Goal: Information Seeking & Learning: Compare options

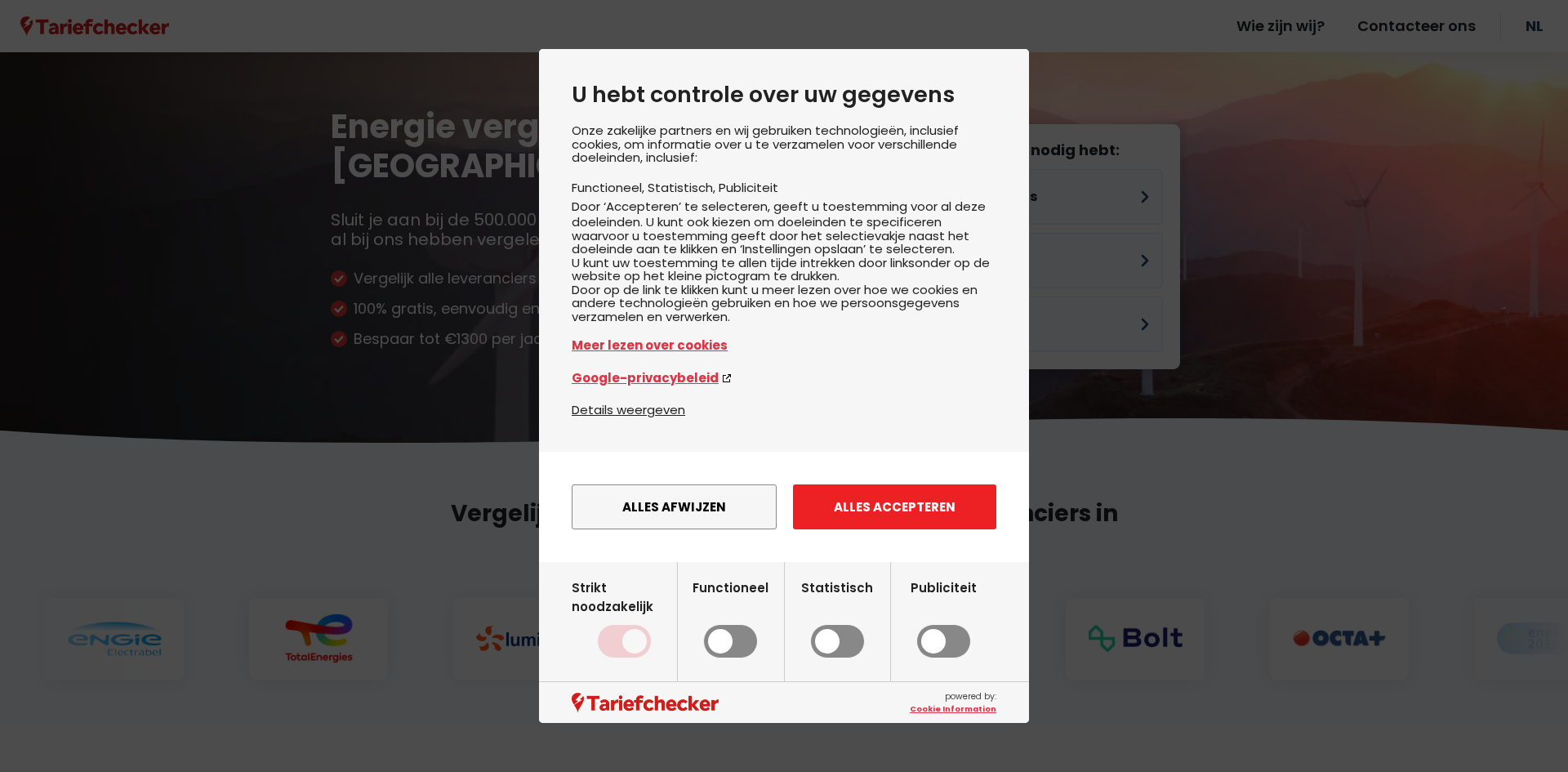
click at [907, 527] on button "Alles accepteren" at bounding box center [895, 507] width 204 height 45
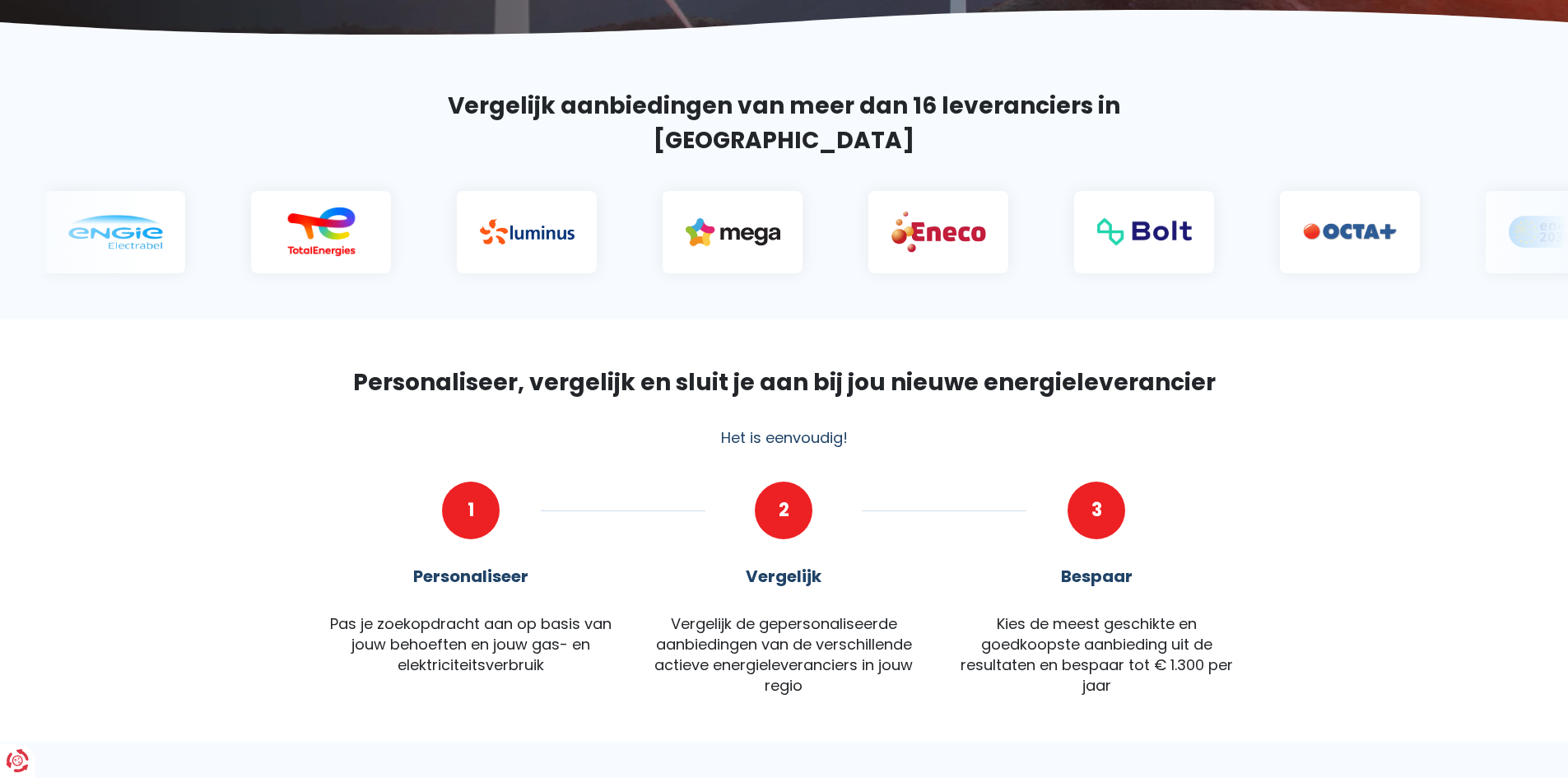
scroll to position [164, 0]
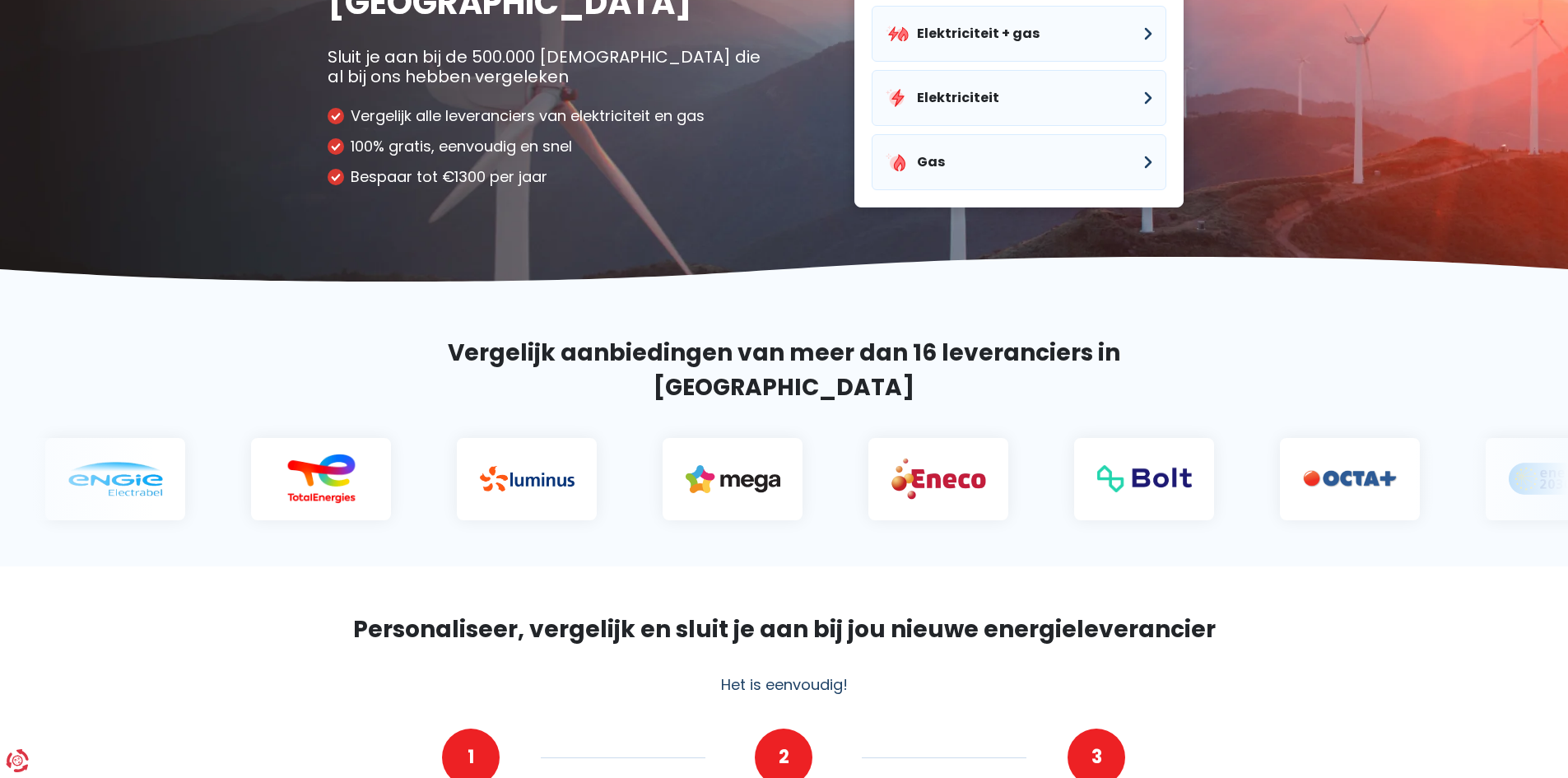
drag, startPoint x: 946, startPoint y: 446, endPoint x: 613, endPoint y: 435, distance: 333.2
drag, startPoint x: 1255, startPoint y: 563, endPoint x: 1291, endPoint y: 587, distance: 43.3
click at [1265, 571] on section "Personaliseer, vergelijk en sluit je aan bij jou nieuwe energieleverancier Het …" at bounding box center [784, 777] width 1568 height 423
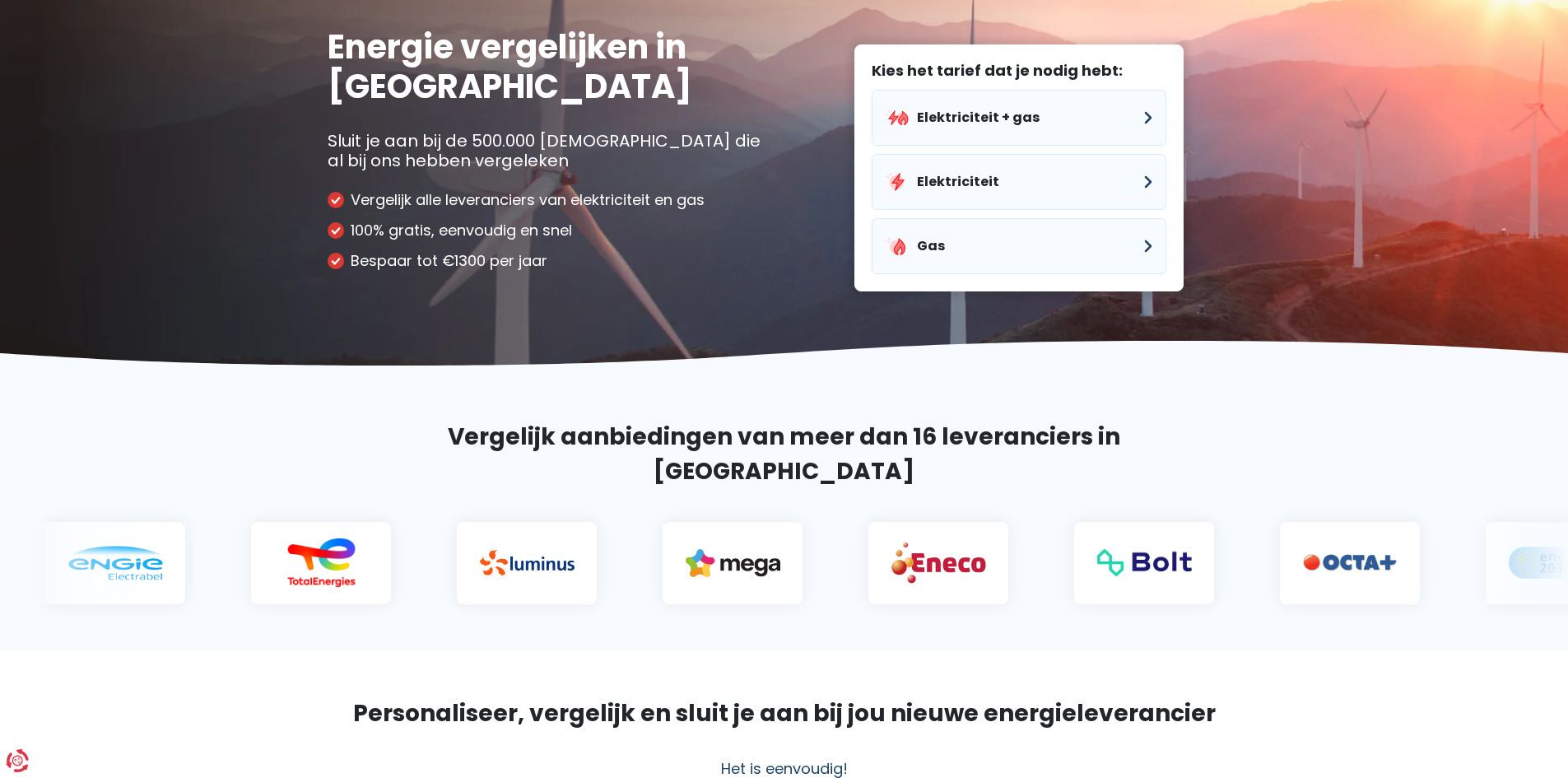
scroll to position [0, 0]
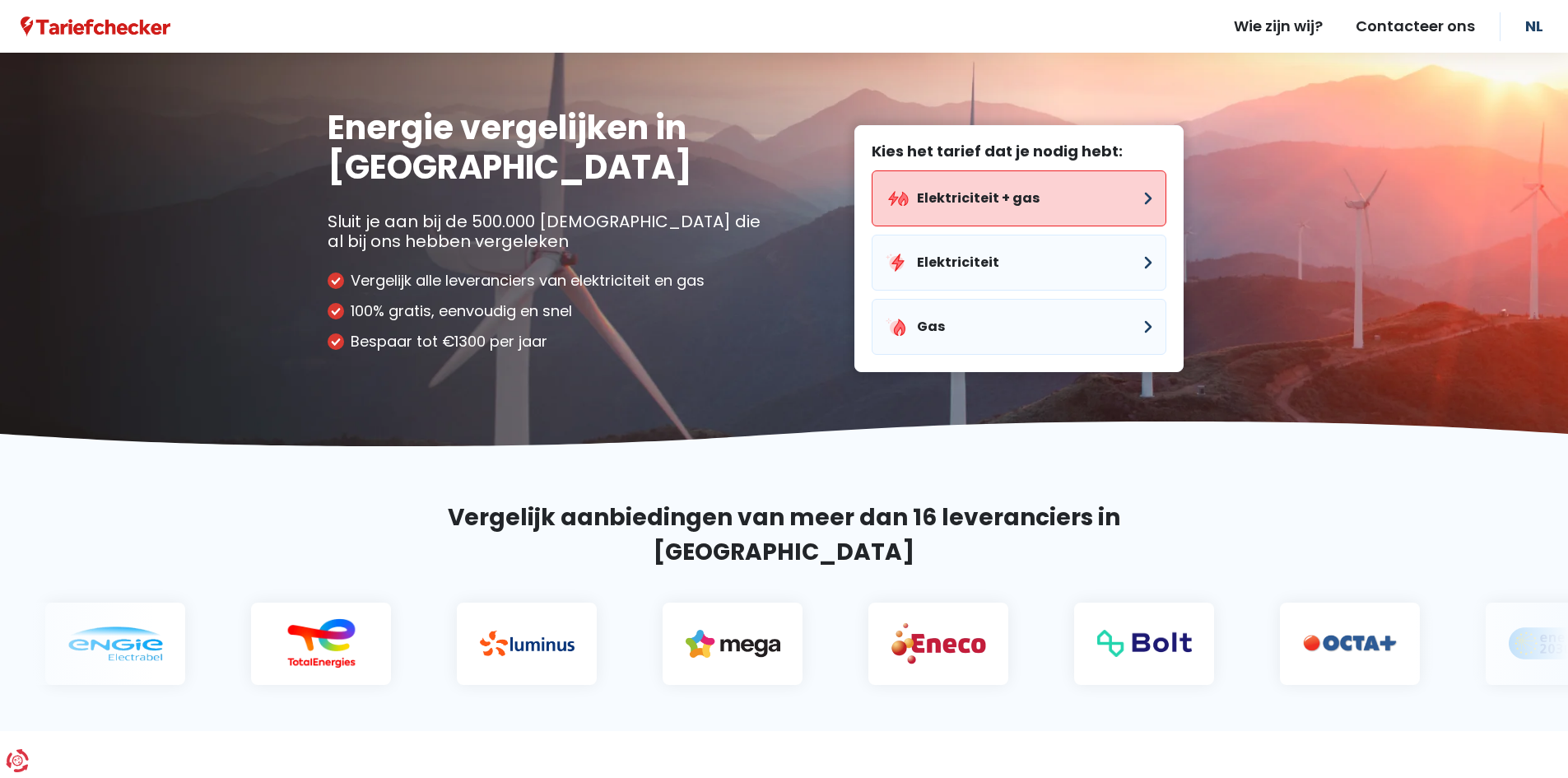
click at [1016, 206] on button "Elektriciteit + gas" at bounding box center [1018, 198] width 295 height 56
click at [981, 201] on button "Elektriciteit + gas" at bounding box center [1018, 198] width 295 height 56
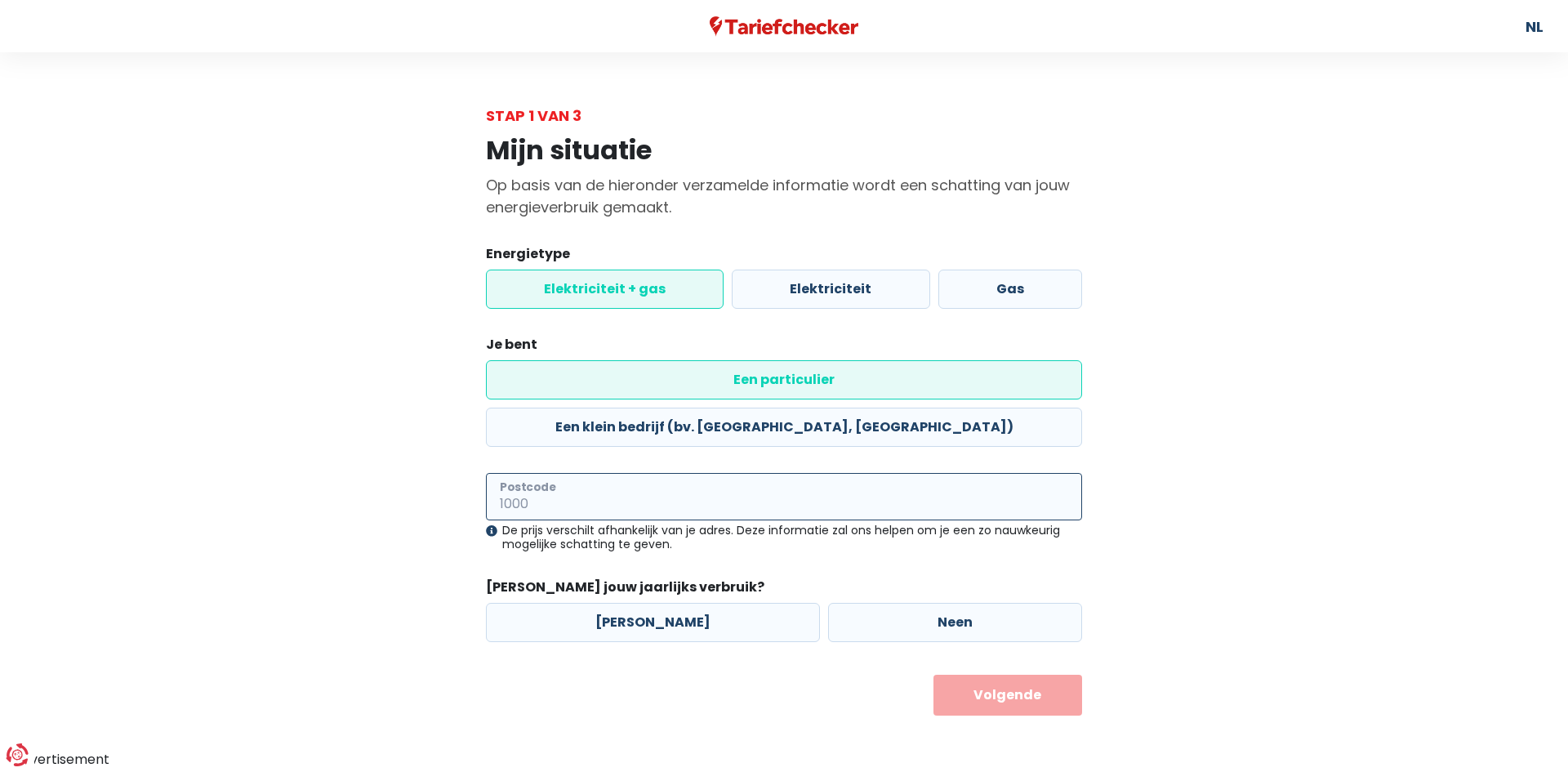
click at [514, 473] on input "Postcode" at bounding box center [784, 496] width 596 height 47
type input "2650"
click at [631, 603] on label "[PERSON_NAME]" at bounding box center [653, 622] width 334 height 39
click at [631, 603] on input "[PERSON_NAME]" at bounding box center [653, 622] width 334 height 39
radio input "true"
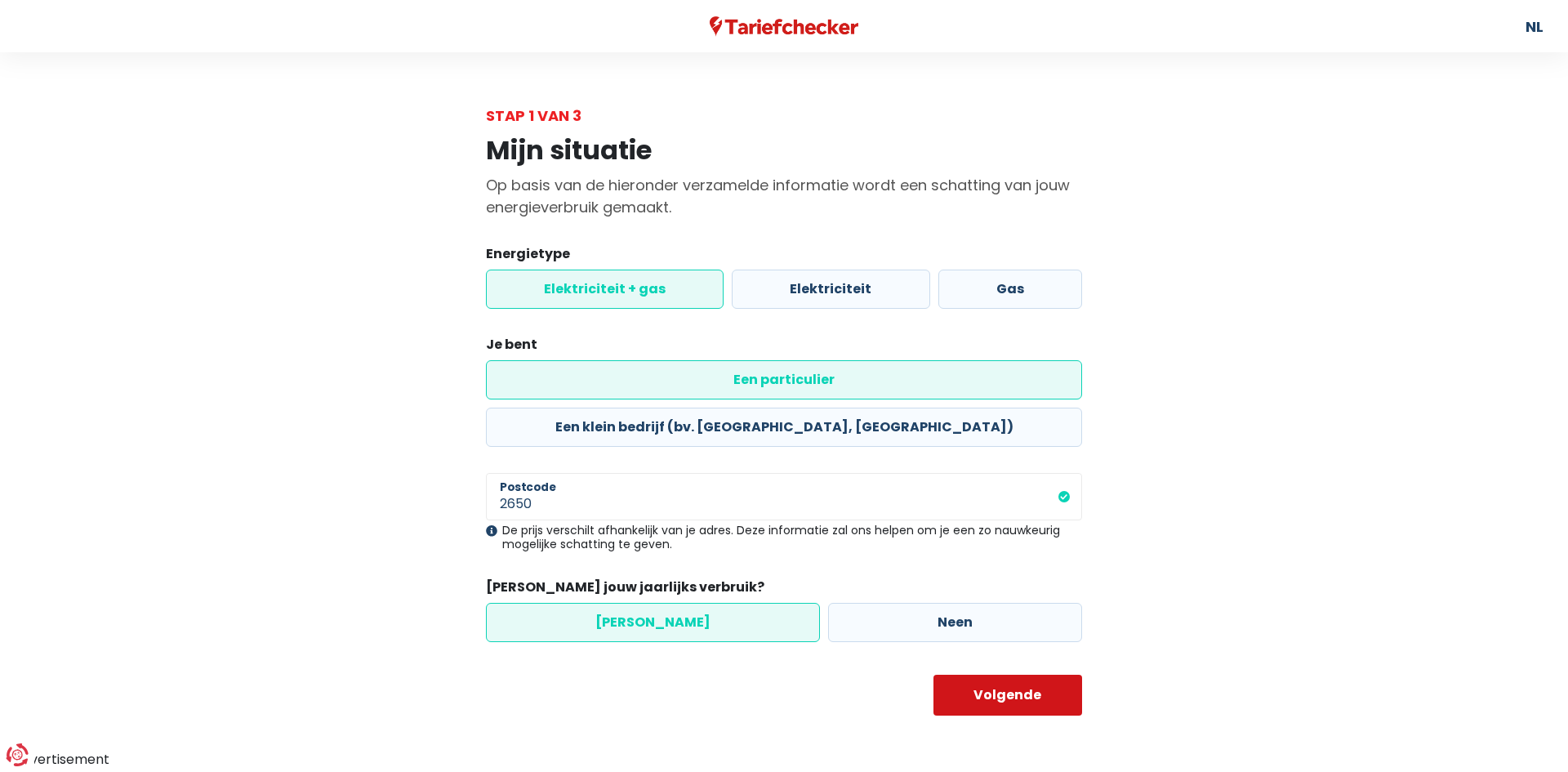
click at [1010, 675] on button "Volgende" at bounding box center [1008, 695] width 149 height 41
select select
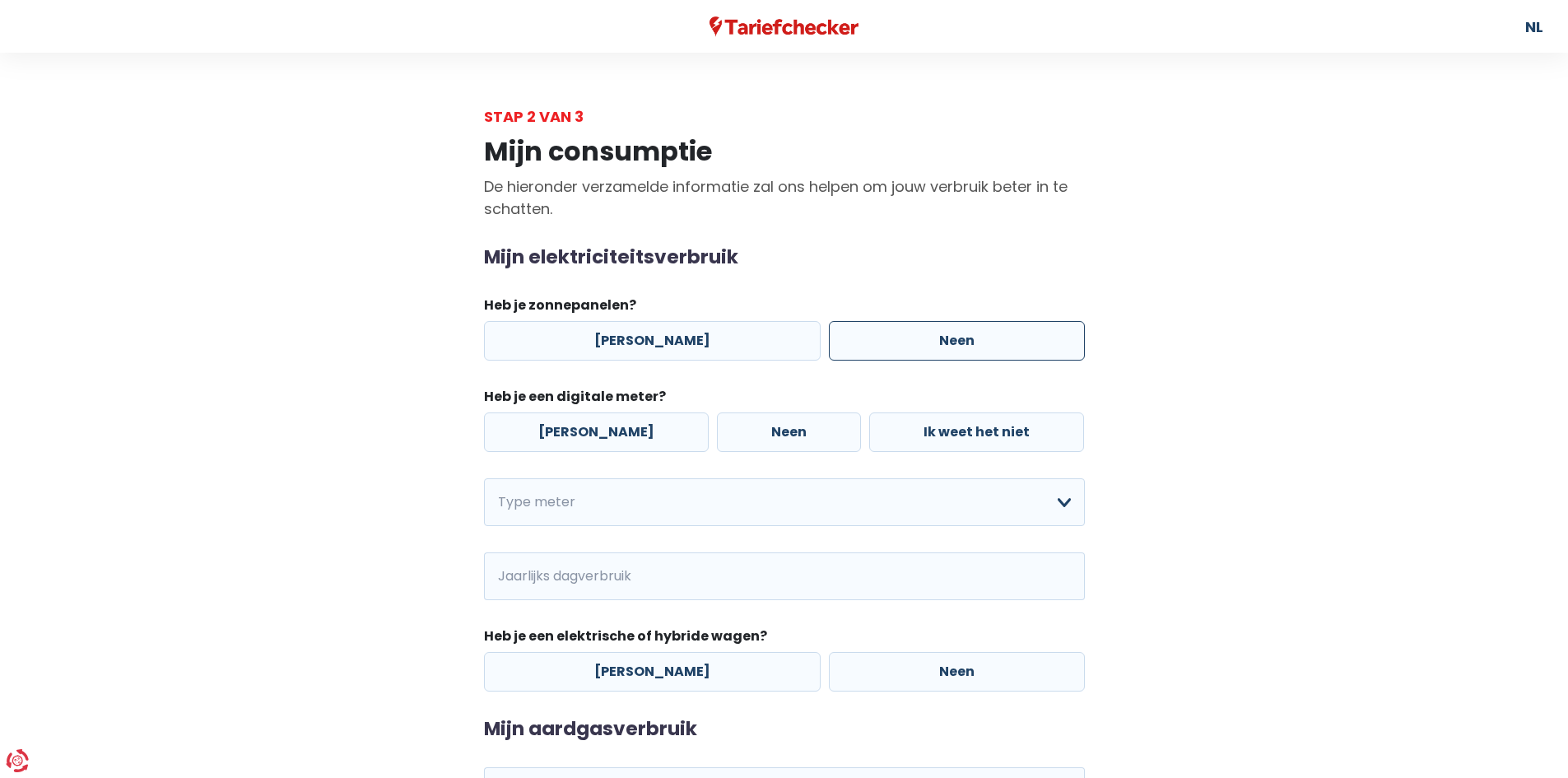
click at [946, 341] on label "Neen" at bounding box center [956, 341] width 256 height 39
click at [946, 341] on input "Neen" at bounding box center [956, 341] width 256 height 39
radio input "true"
click at [560, 429] on label "[PERSON_NAME]" at bounding box center [596, 432] width 224 height 39
click at [560, 429] on input "[PERSON_NAME]" at bounding box center [596, 432] width 224 height 39
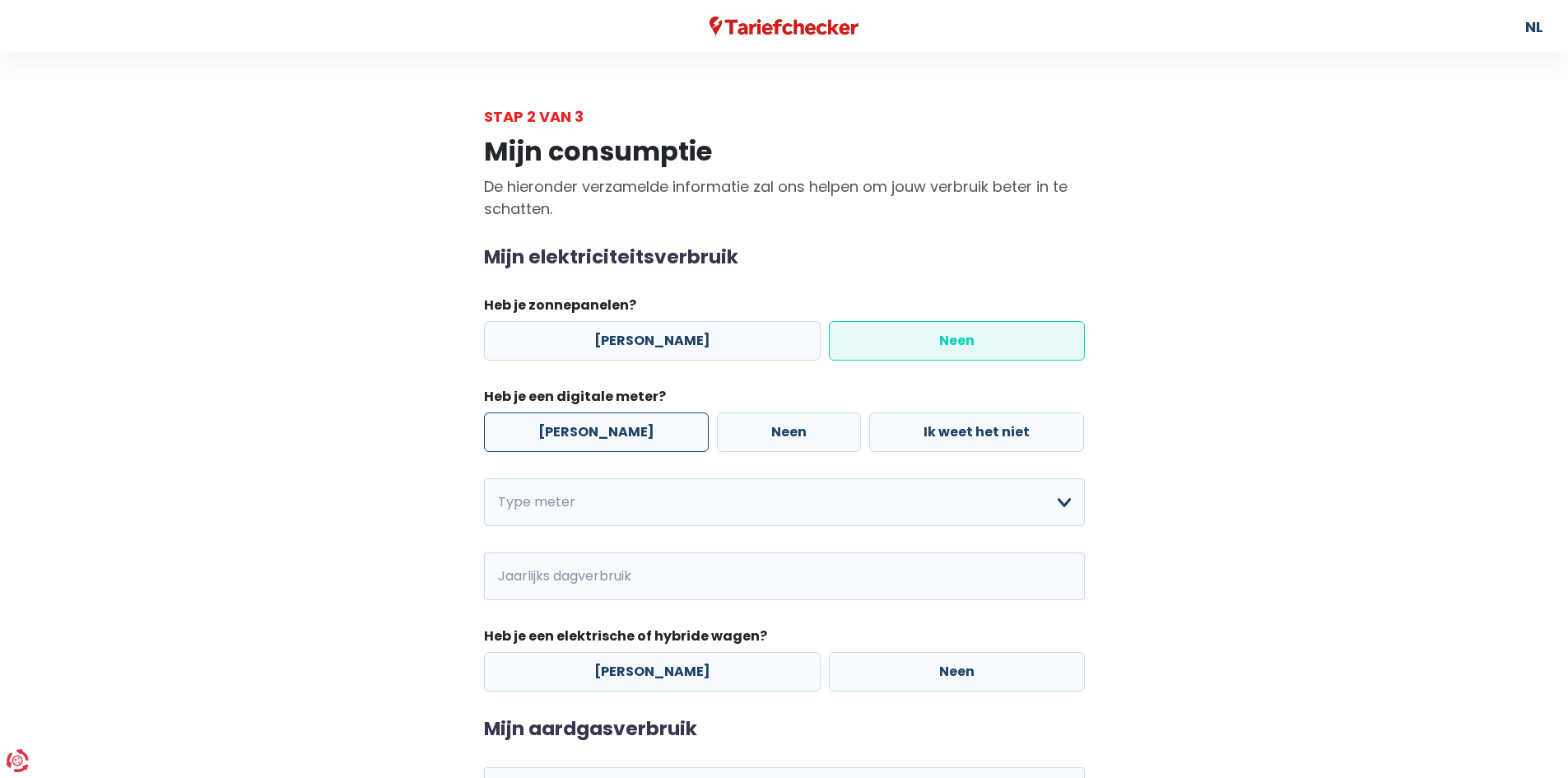
radio input "true"
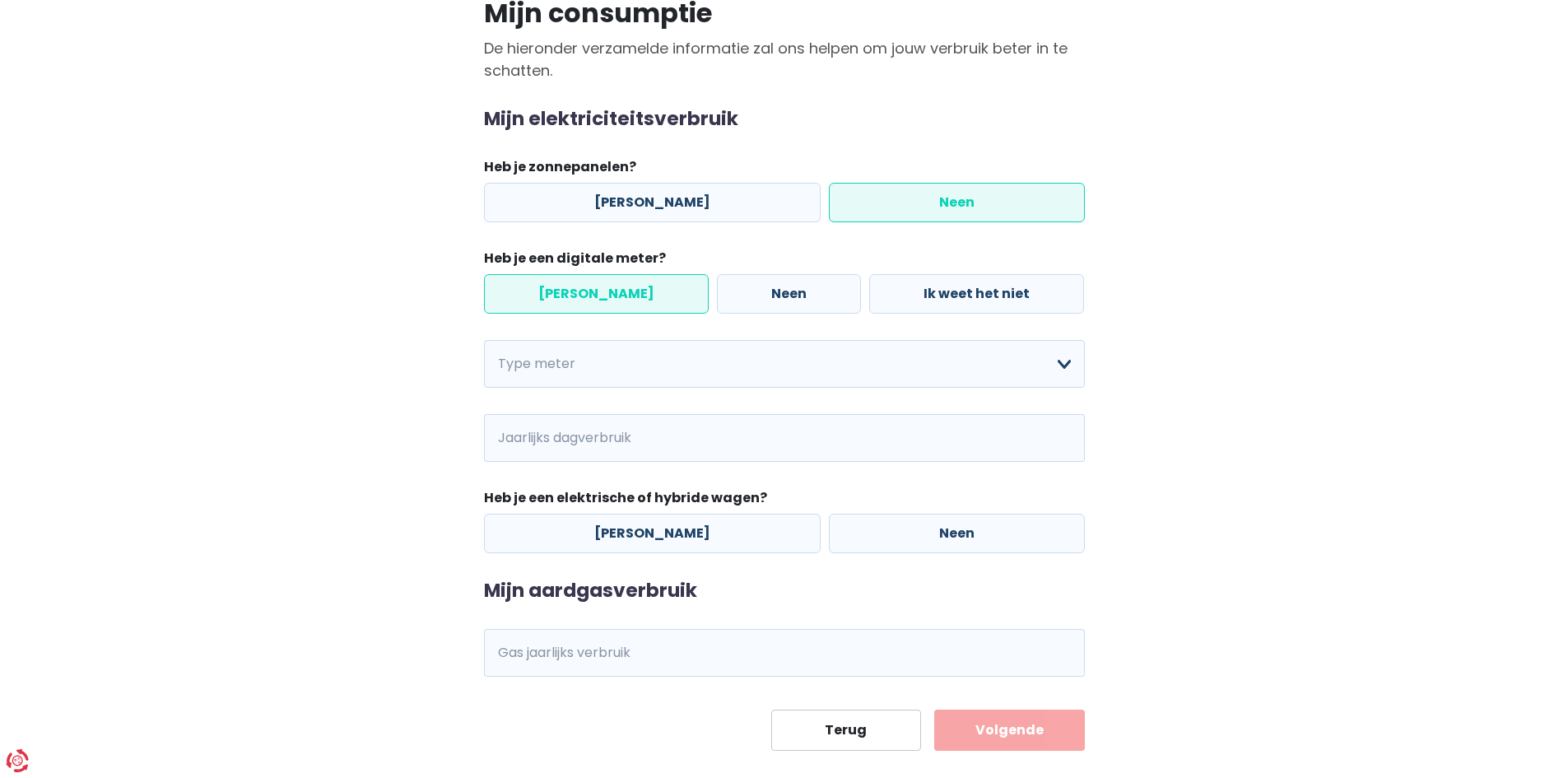
scroll to position [164, 0]
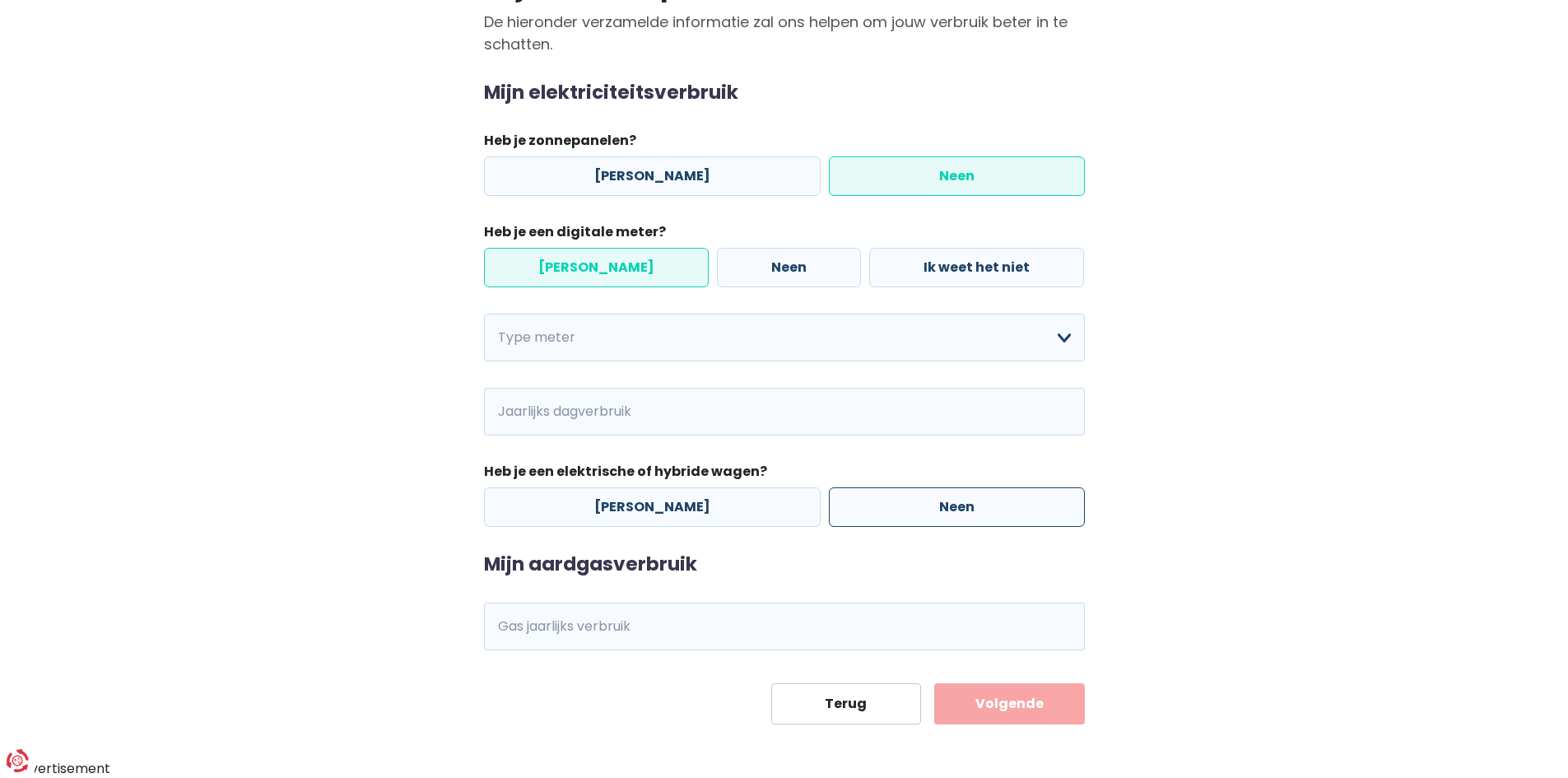
click at [943, 508] on label "Neen" at bounding box center [956, 507] width 256 height 39
click at [943, 508] on input "Neen" at bounding box center [956, 507] width 256 height 39
radio input "true"
click at [515, 625] on span "kWh" at bounding box center [507, 626] width 45 height 48
click at [1281, 644] on main "Stap 2 van 3 Mijn consumptie De hieronder verzamelde informatie zal ons helpen …" at bounding box center [784, 332] width 1568 height 784
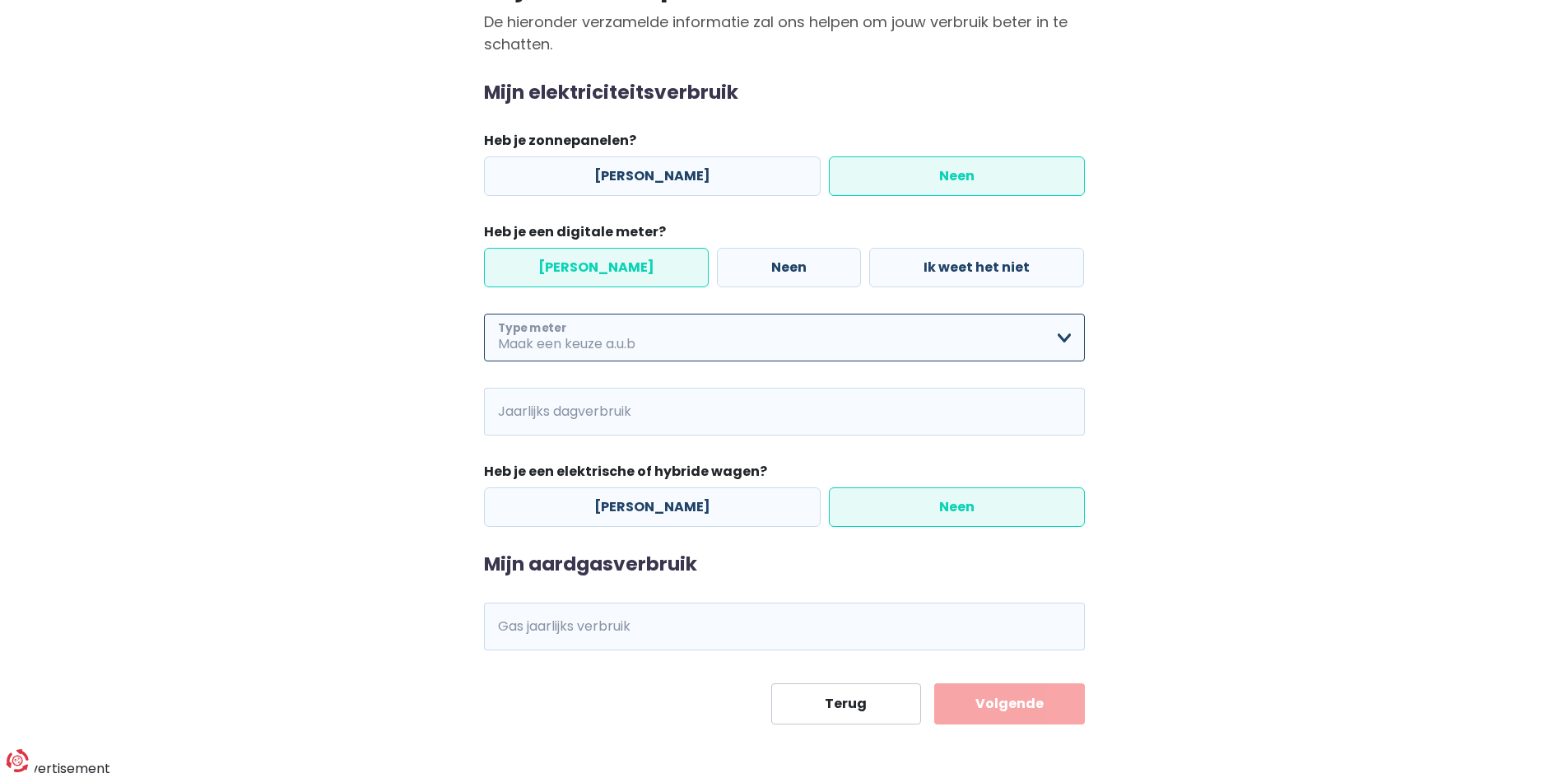
click at [1065, 338] on select "Enkelvoudig Tweevoudig Enkelvoudig + uitsluitend nachttarief Tweevoudig + uitsl…" at bounding box center [784, 337] width 601 height 48
select select "day_single_rate"
click at [484, 314] on select "Enkelvoudig Tweevoudig Enkelvoudig + uitsluitend nachttarief Tweevoudig + uitsl…" at bounding box center [784, 337] width 601 height 48
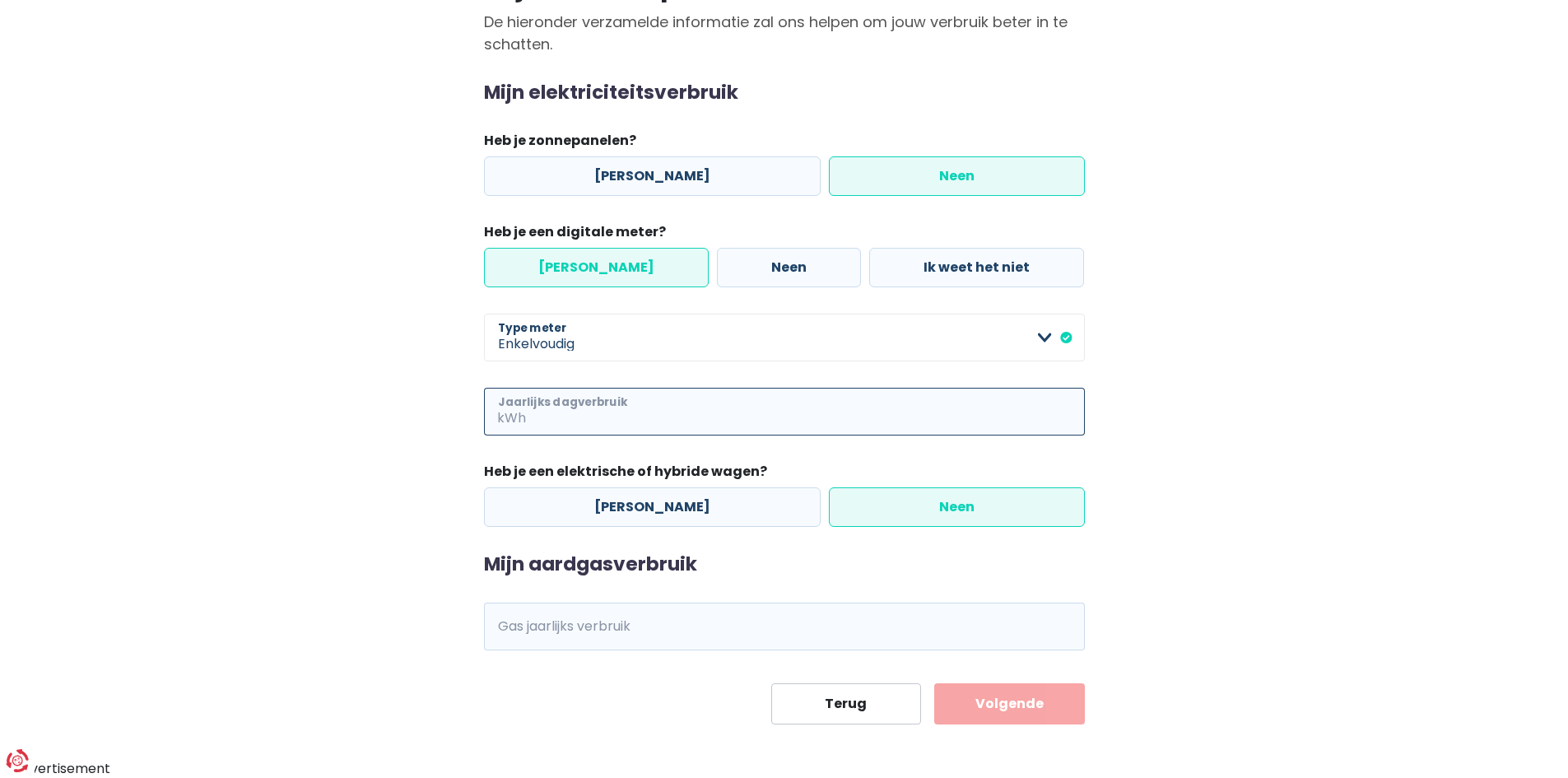
click at [1056, 420] on input "Jaarlijks dagverbruik" at bounding box center [807, 411] width 556 height 48
click at [1259, 494] on main "Stap 2 van 3 Mijn consumptie De hieronder verzamelde informatie zal ons helpen …" at bounding box center [784, 332] width 1568 height 784
click at [1157, 378] on div "Mijn consumptie De hieronder verzamelde informatie zal ons helpen om jouw verbr…" at bounding box center [784, 344] width 938 height 761
click at [529, 412] on input "Jaarlijks dagverbruik" at bounding box center [807, 411] width 556 height 48
type input "2000"
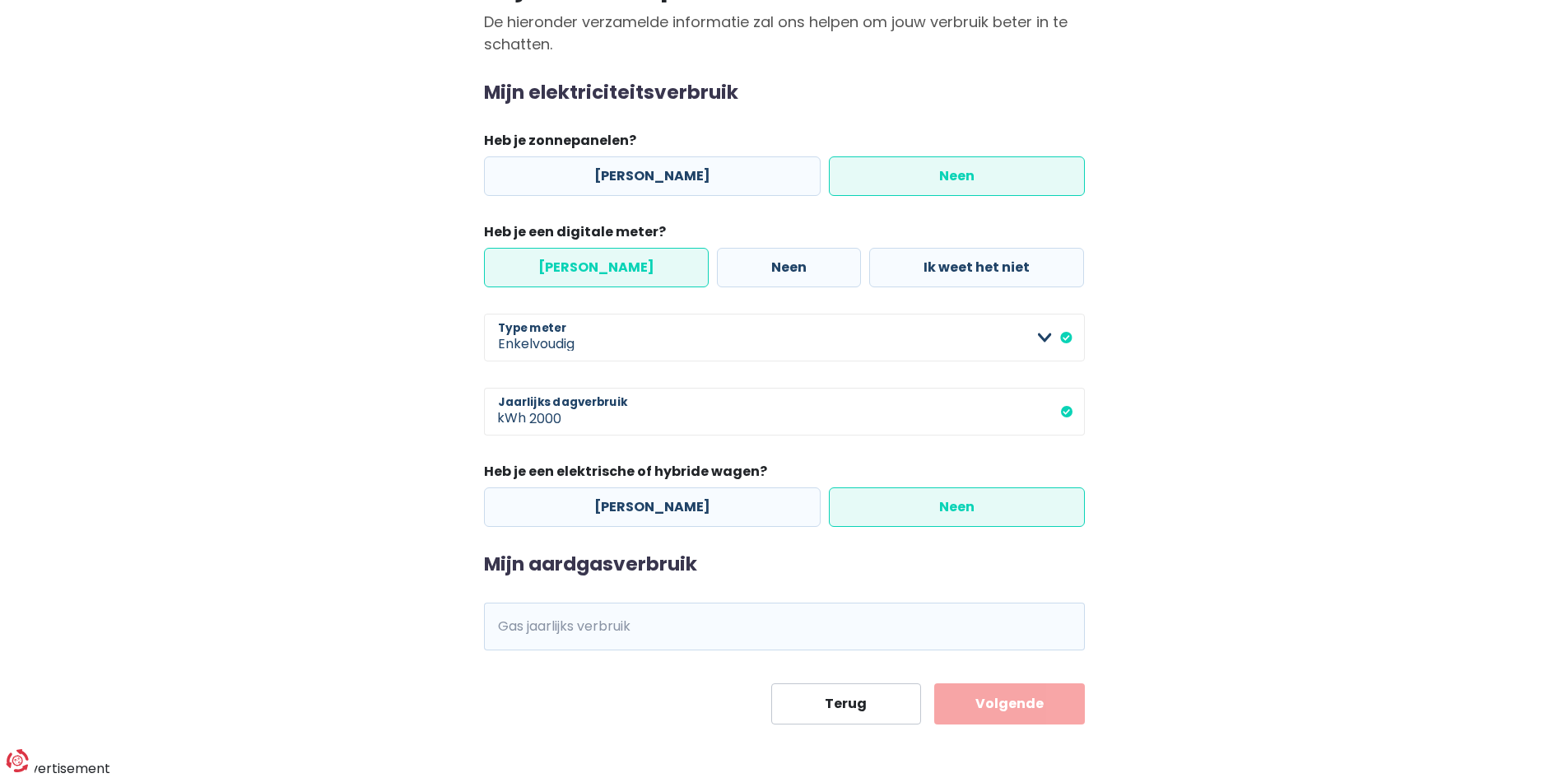
click at [519, 629] on span "kWh" at bounding box center [507, 626] width 45 height 48
click at [1111, 584] on div "Mijn consumptie De hieronder verzamelde informatie zal ons helpen om jouw verbr…" at bounding box center [784, 344] width 938 height 761
click at [917, 514] on label "Neen" at bounding box center [956, 507] width 256 height 39
click at [917, 514] on input "Neen" at bounding box center [956, 507] width 256 height 39
click at [525, 626] on div "kWh Gas jaarlijks verbruik" at bounding box center [784, 626] width 601 height 48
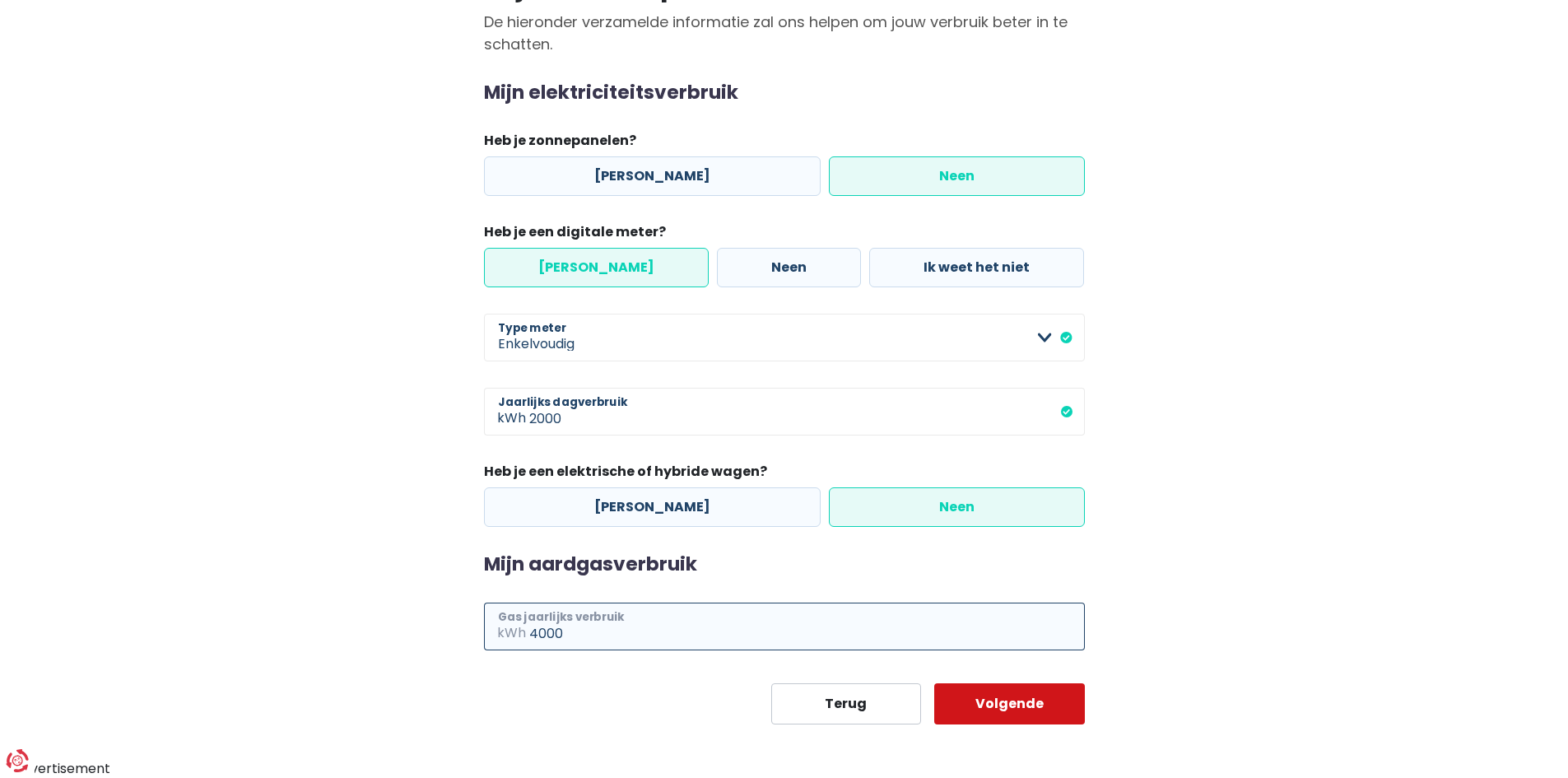
type input "4000"
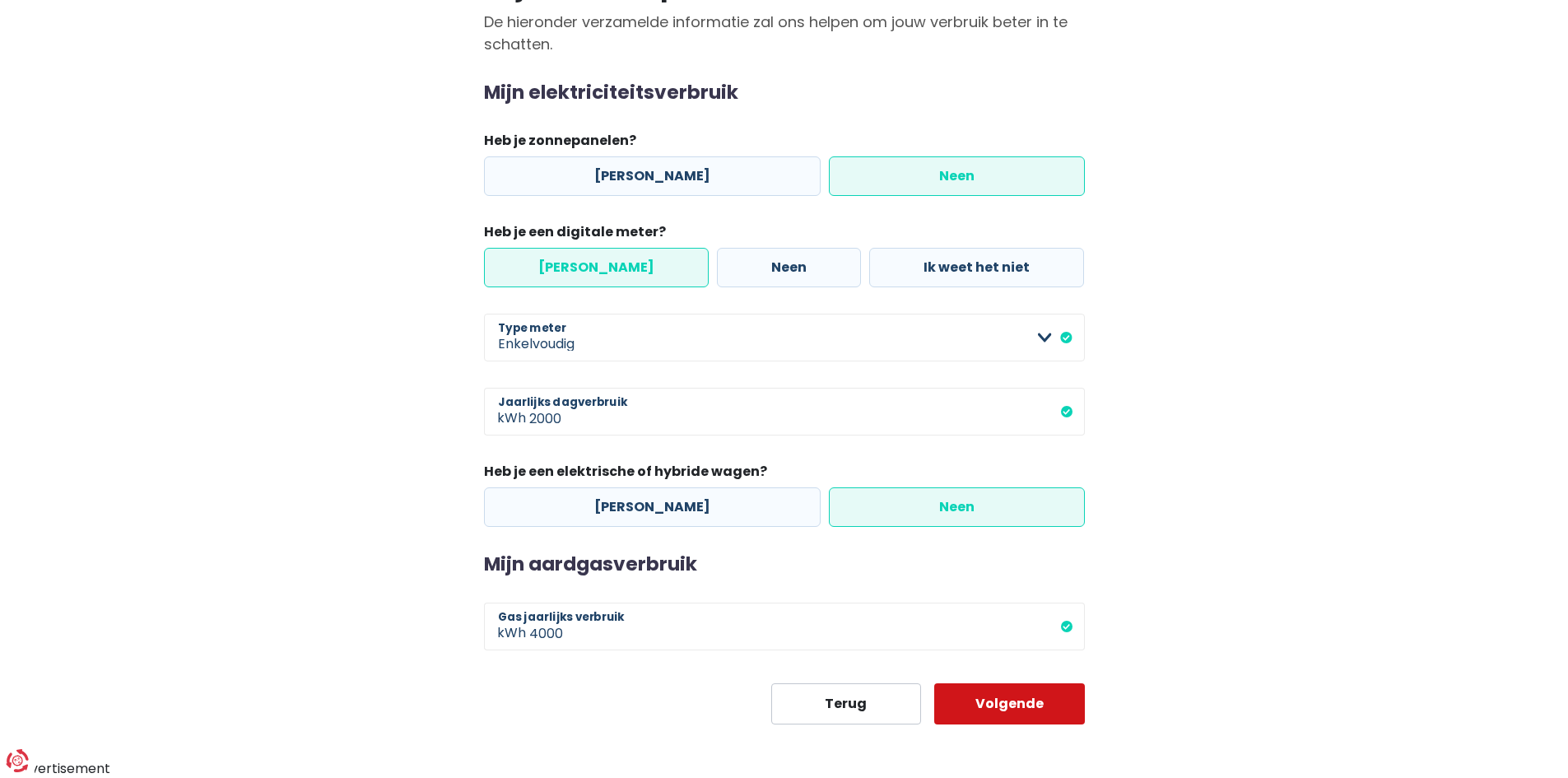
click at [1004, 700] on button "Volgende" at bounding box center [1009, 704] width 150 height 41
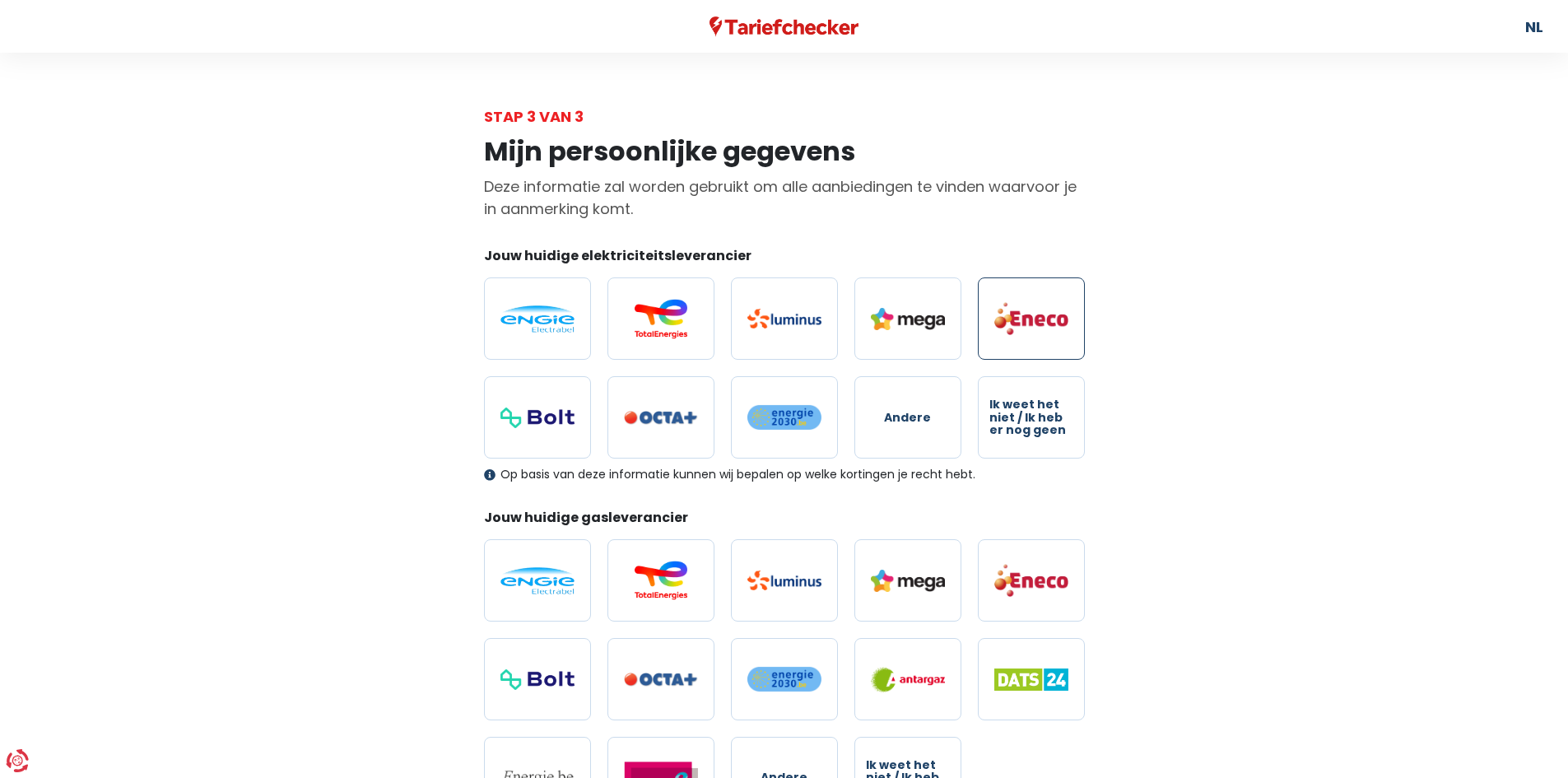
click at [1035, 323] on img at bounding box center [1031, 318] width 74 height 34
click at [1035, 323] on input "radio" at bounding box center [1031, 318] width 107 height 83
radio input "true"
click at [1039, 320] on img at bounding box center [1031, 318] width 74 height 34
click at [1039, 320] on input "radio" at bounding box center [1031, 318] width 107 height 83
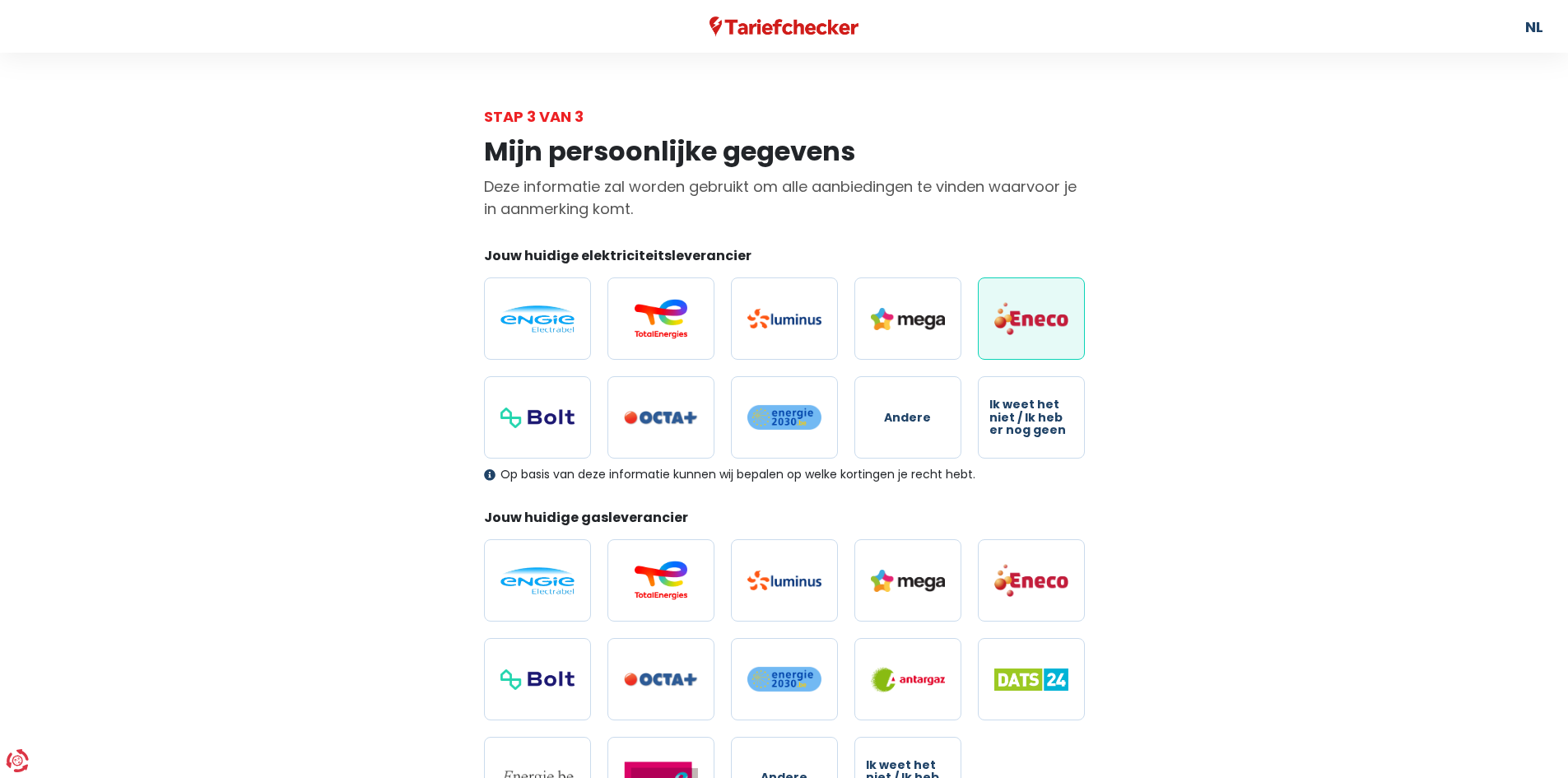
click at [1034, 319] on img at bounding box center [1031, 318] width 74 height 34
click at [1034, 319] on input "radio" at bounding box center [1031, 318] width 107 height 83
click at [1034, 319] on img at bounding box center [1031, 318] width 74 height 34
click at [1034, 319] on input "radio" at bounding box center [1031, 318] width 107 height 83
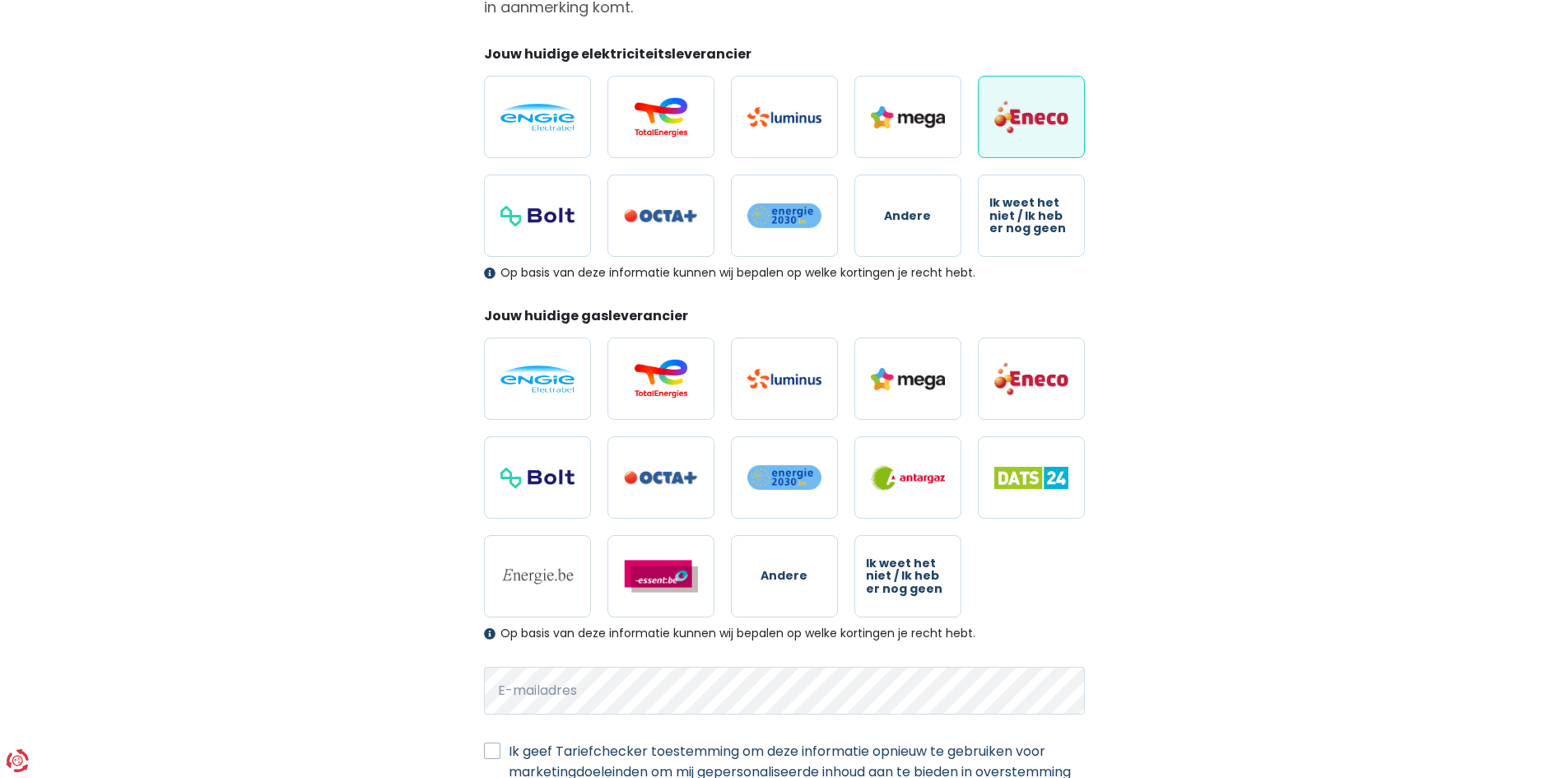
scroll to position [354, 0]
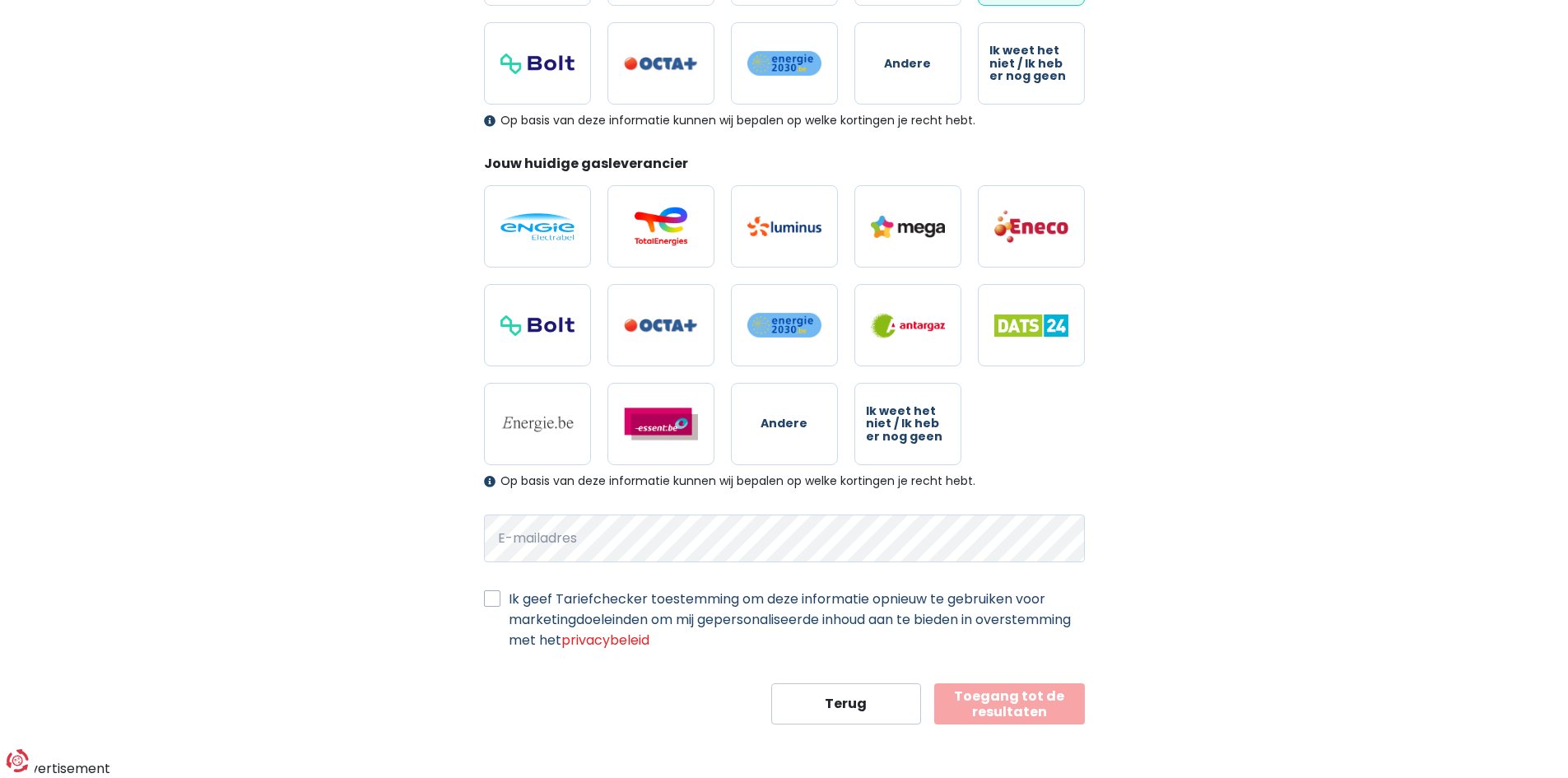
click at [1022, 706] on button "Toegang tot de resultaten" at bounding box center [1009, 704] width 150 height 41
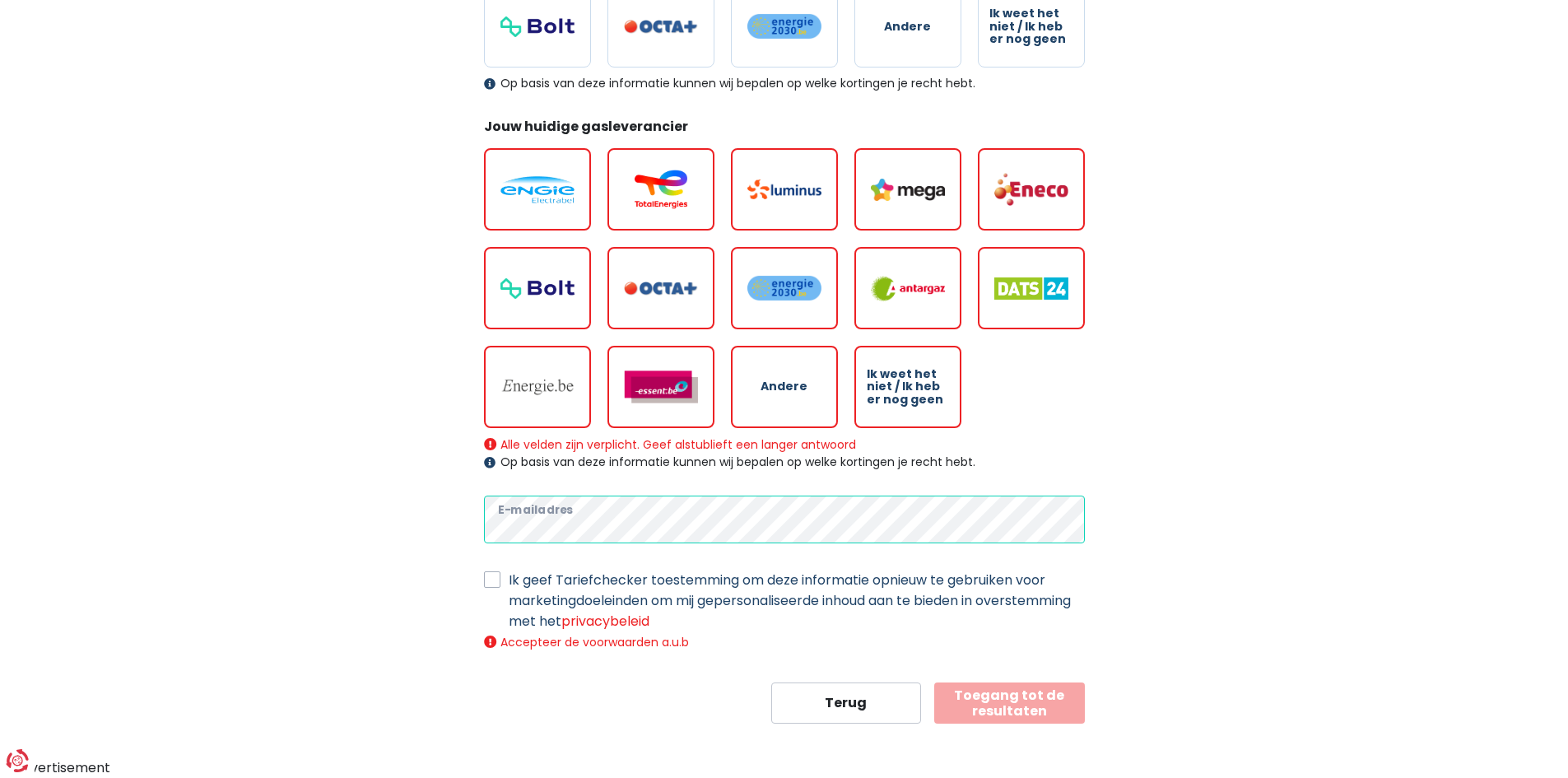
scroll to position [390, 0]
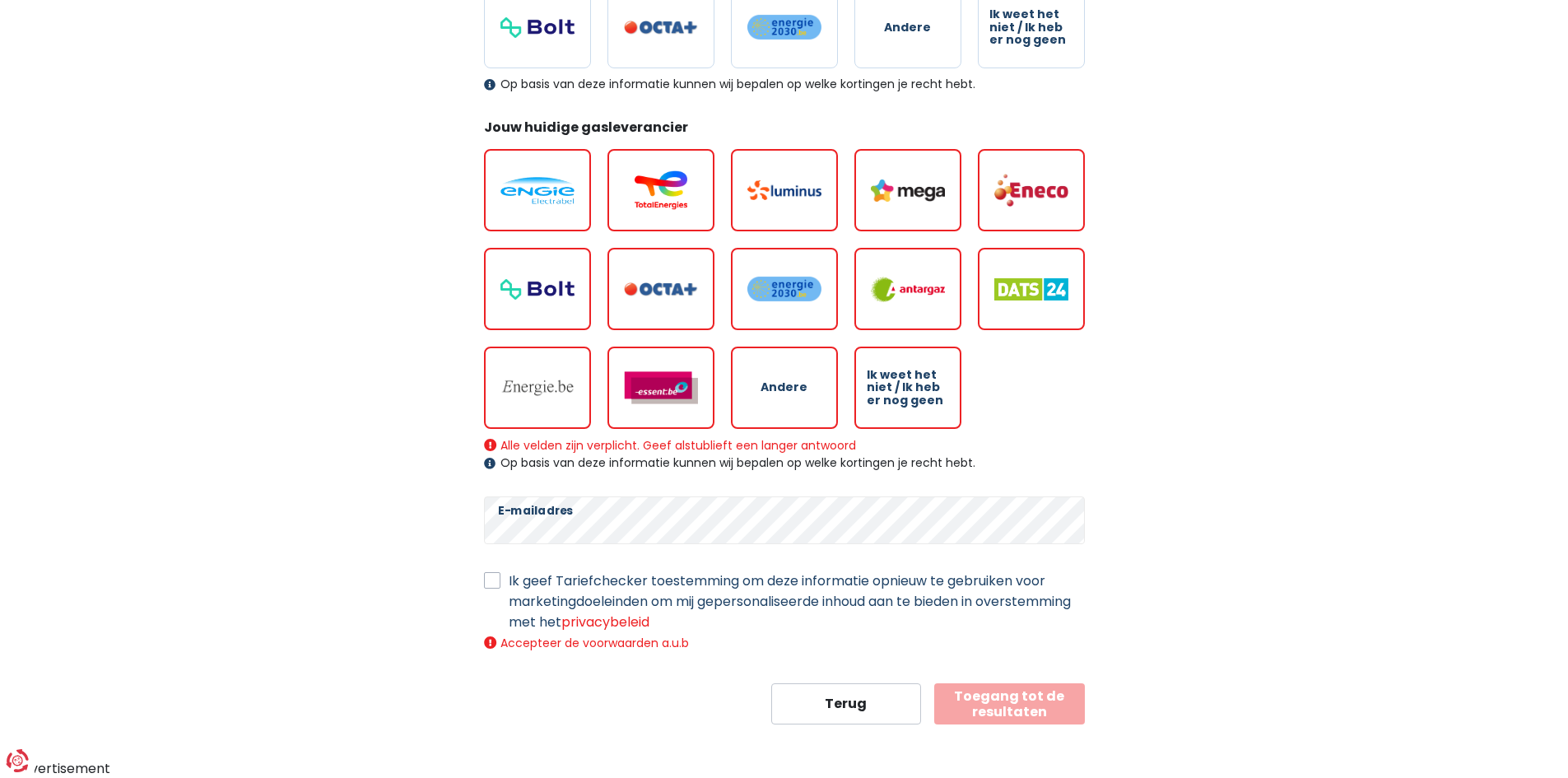
click at [508, 580] on label "Ik geef Tariefchecker toestemming om deze informatie opnieuw te gebruiken voor …" at bounding box center [796, 601] width 576 height 62
click at [498, 580] on input "Ik geef Tariefchecker toestemming om deze informatie opnieuw te gebruiken voor …" at bounding box center [492, 578] width 17 height 17
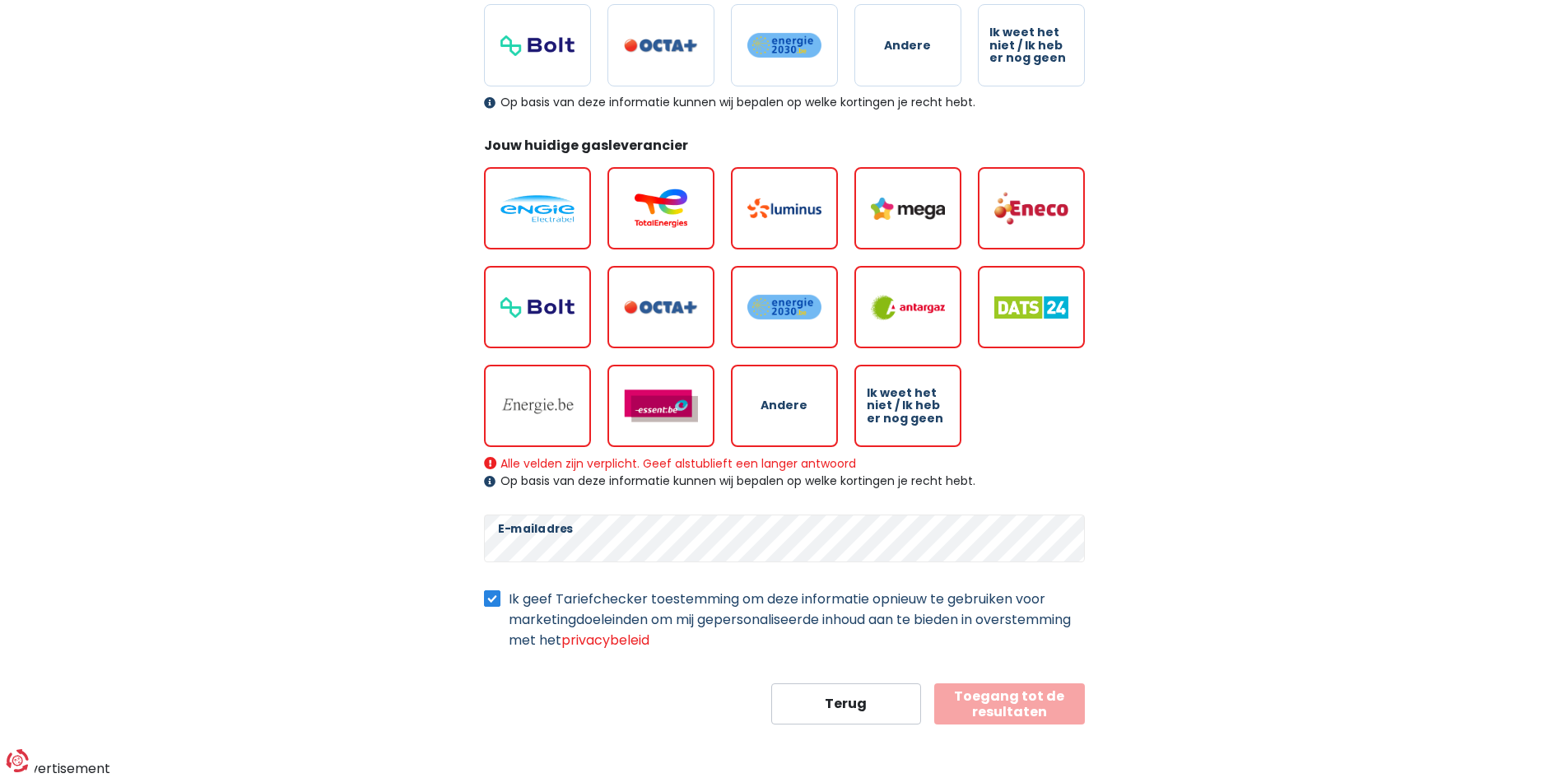
click at [508, 601] on label "Ik geef Tariefchecker toestemming om deze informatie opnieuw te gebruiken voor …" at bounding box center [796, 619] width 576 height 62
click at [490, 601] on input "Ik geef Tariefchecker toestemming om deze informatie opnieuw te gebruiken voor …" at bounding box center [492, 597] width 17 height 17
checkbox input "false"
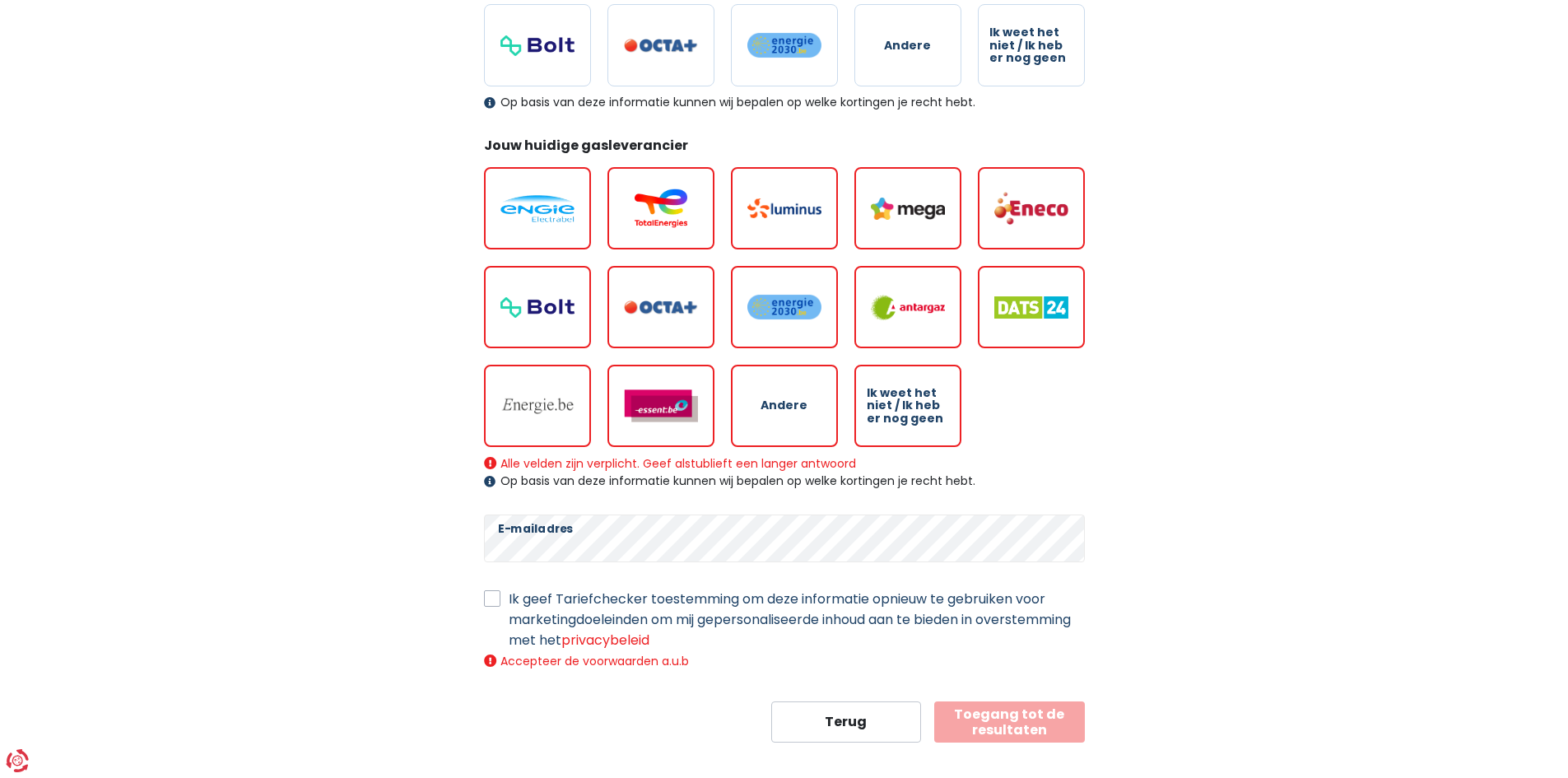
click at [996, 715] on button "Toegang tot de resultaten" at bounding box center [1009, 721] width 150 height 41
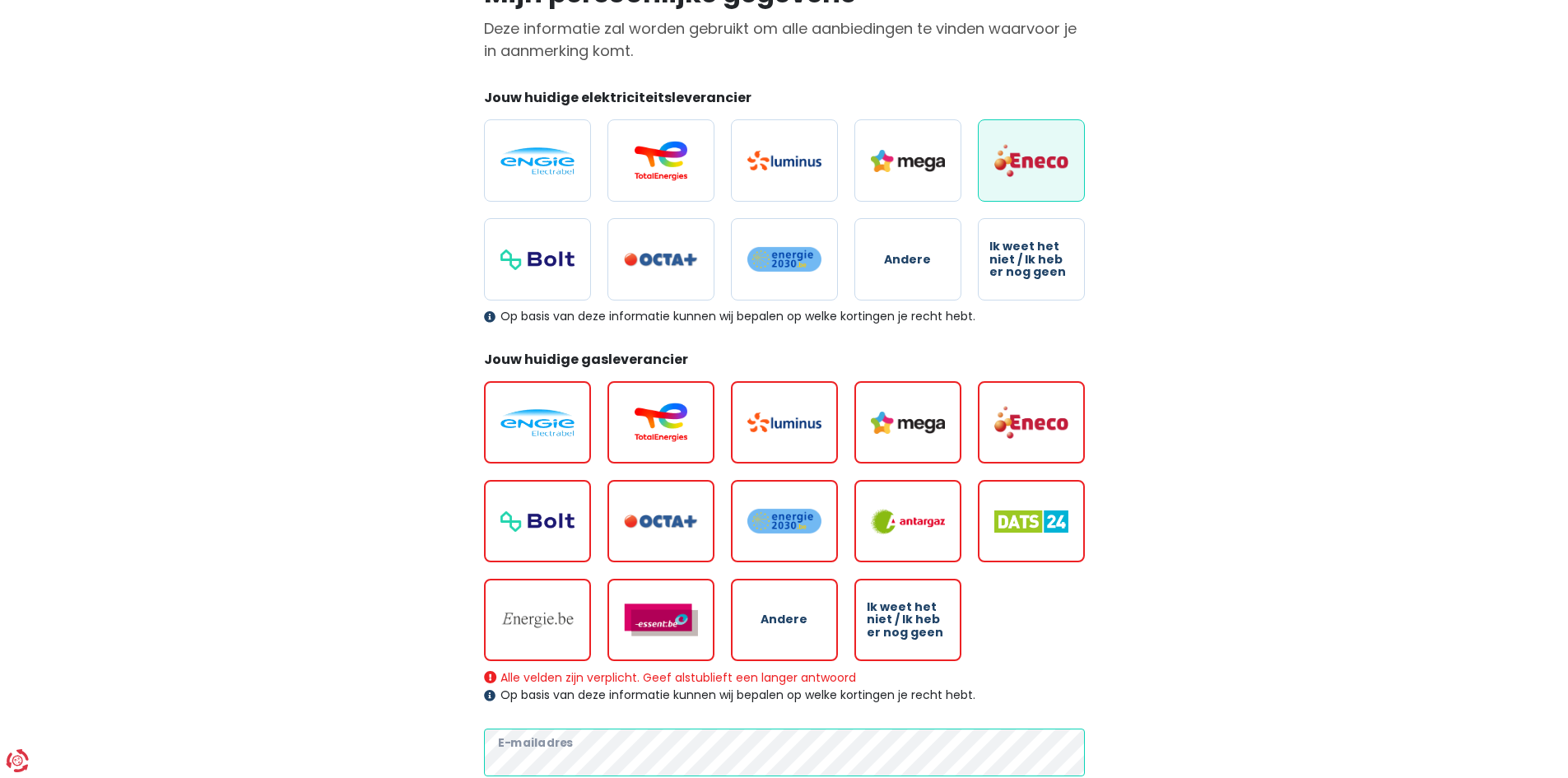
scroll to position [0, 0]
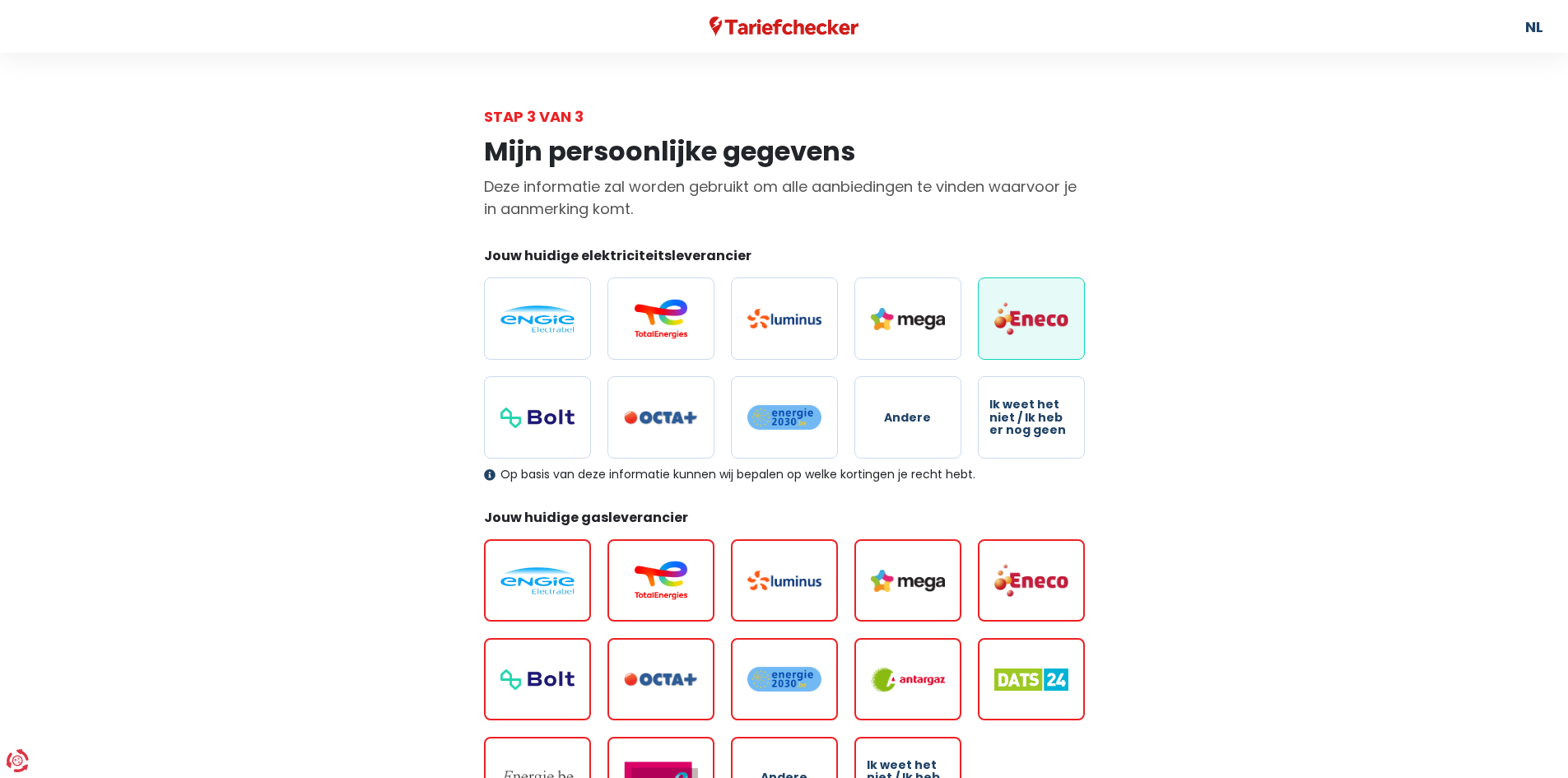
click at [583, 584] on label at bounding box center [537, 580] width 107 height 83
click at [583, 584] on input "radio" at bounding box center [537, 580] width 107 height 83
radio input "true"
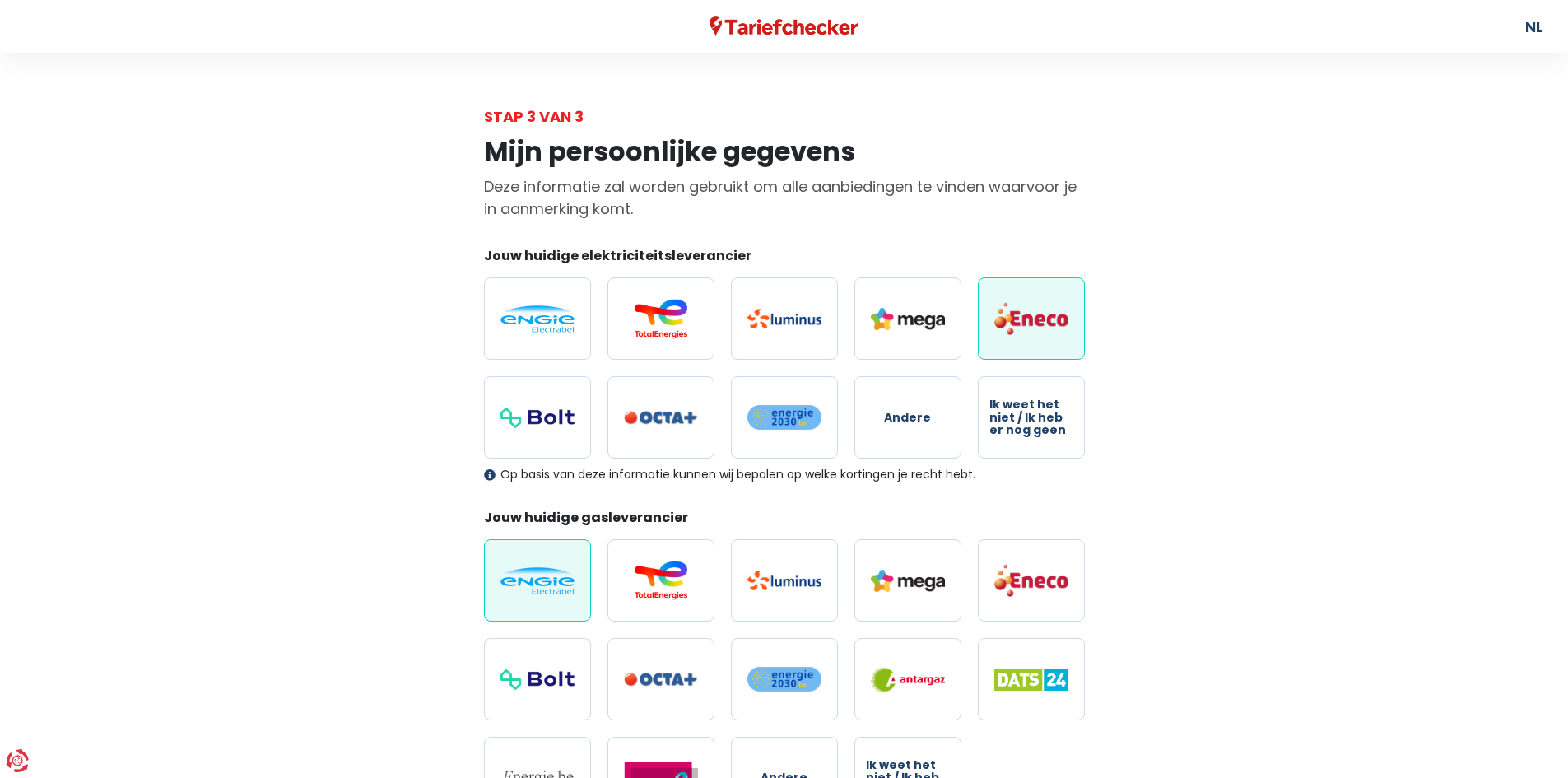
click at [544, 577] on img at bounding box center [537, 580] width 74 height 28
click at [544, 577] on input "radio" at bounding box center [537, 580] width 107 height 83
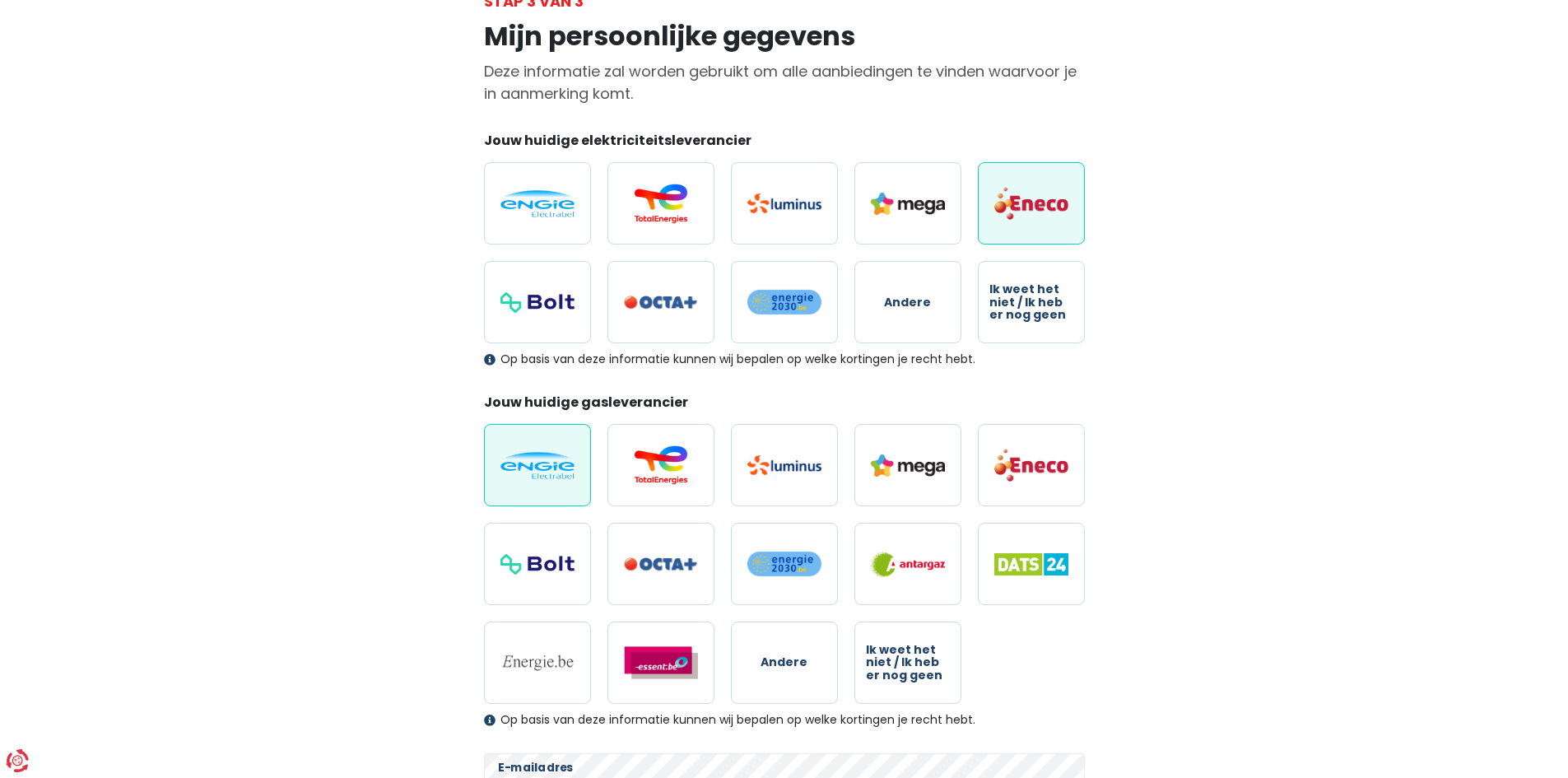
scroll to position [372, 0]
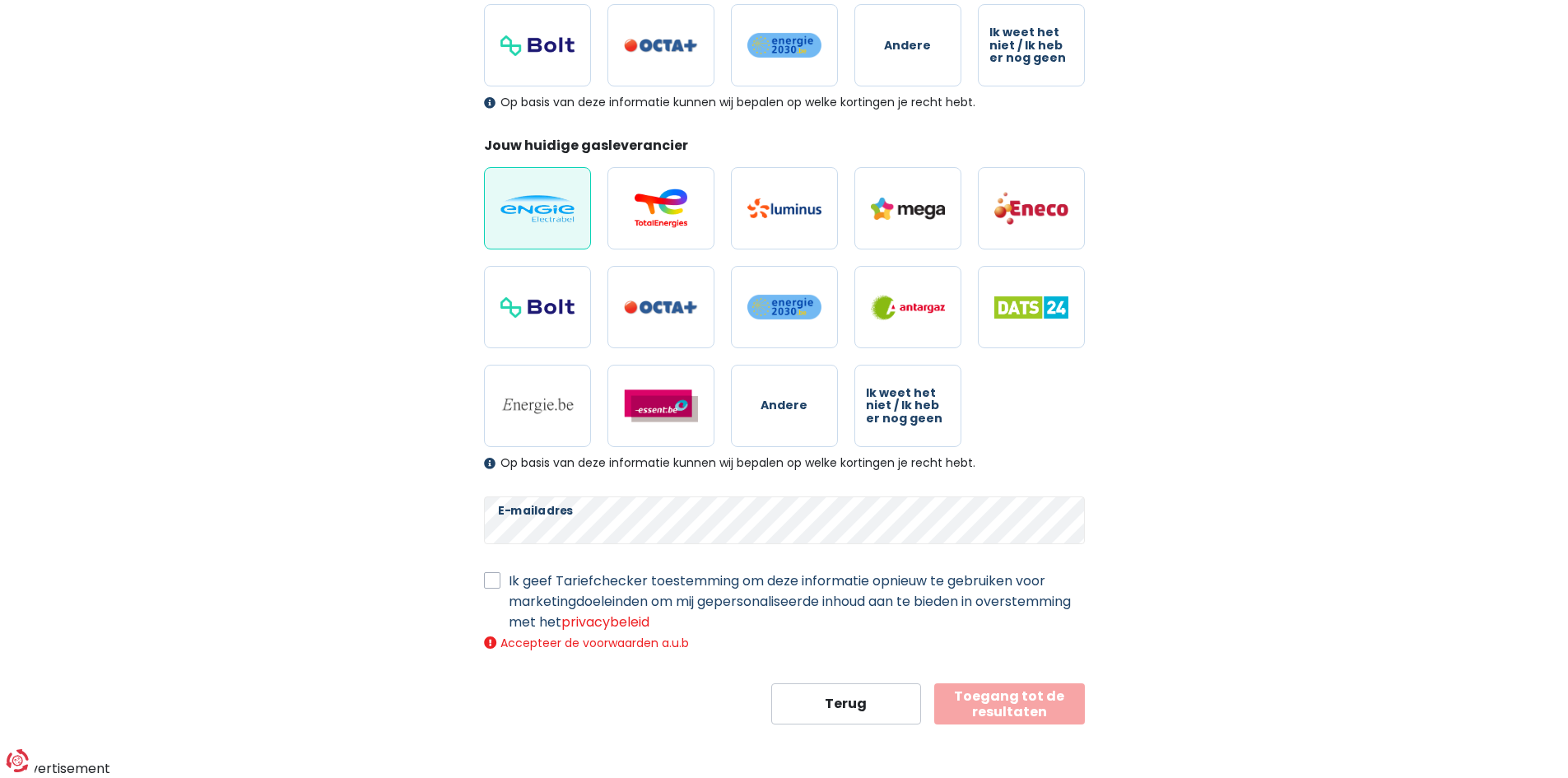
click at [508, 579] on label "Ik geef Tariefchecker toestemming om deze informatie opnieuw te gebruiken voor …" at bounding box center [796, 601] width 576 height 62
click at [495, 579] on input "Ik geef Tariefchecker toestemming om deze informatie opnieuw te gebruiken voor …" at bounding box center [492, 578] width 17 height 17
checkbox input "true"
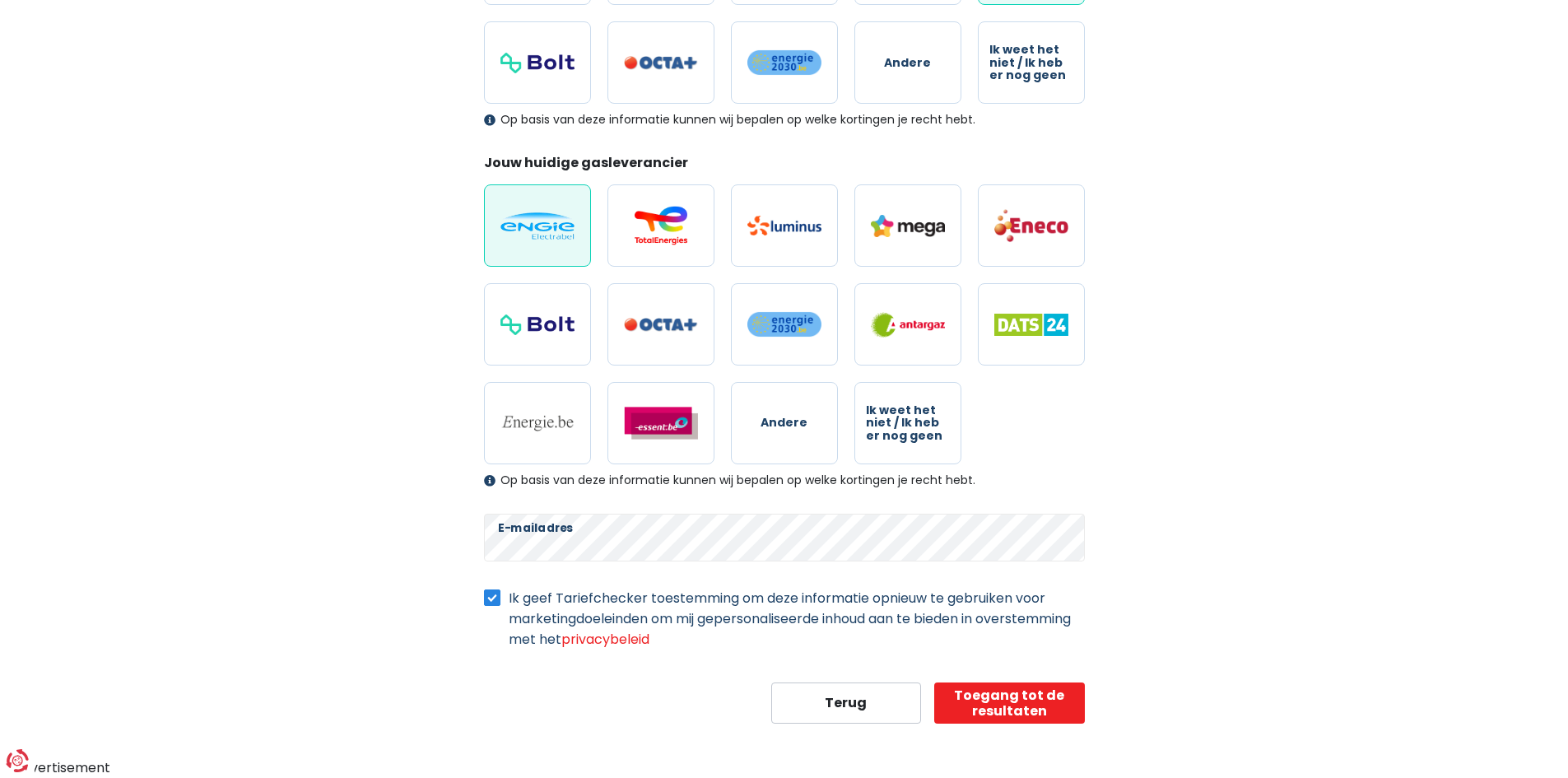
scroll to position [354, 0]
click at [1015, 705] on button "Toegang tot de resultaten" at bounding box center [1009, 704] width 150 height 41
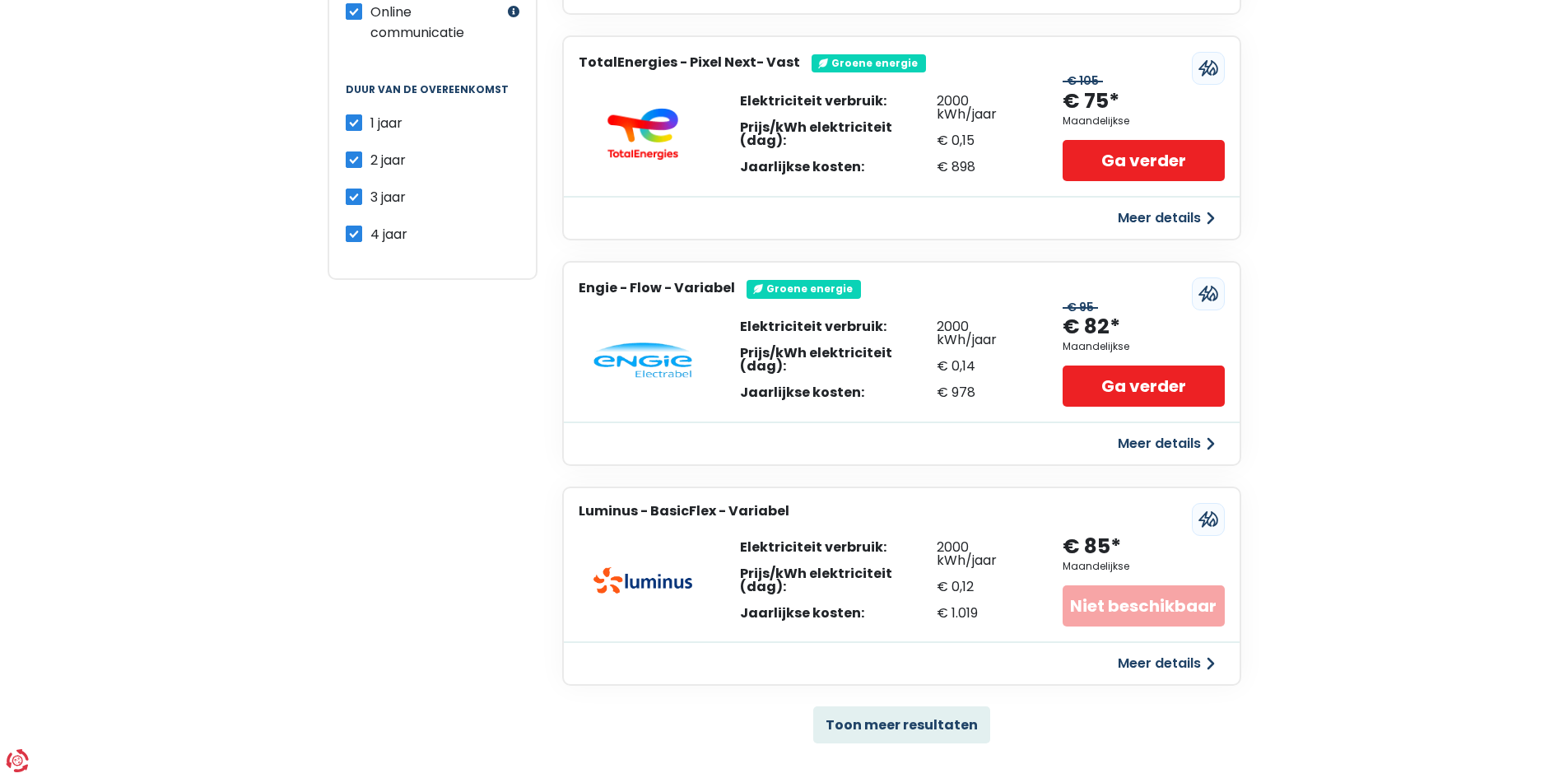
scroll to position [744, 0]
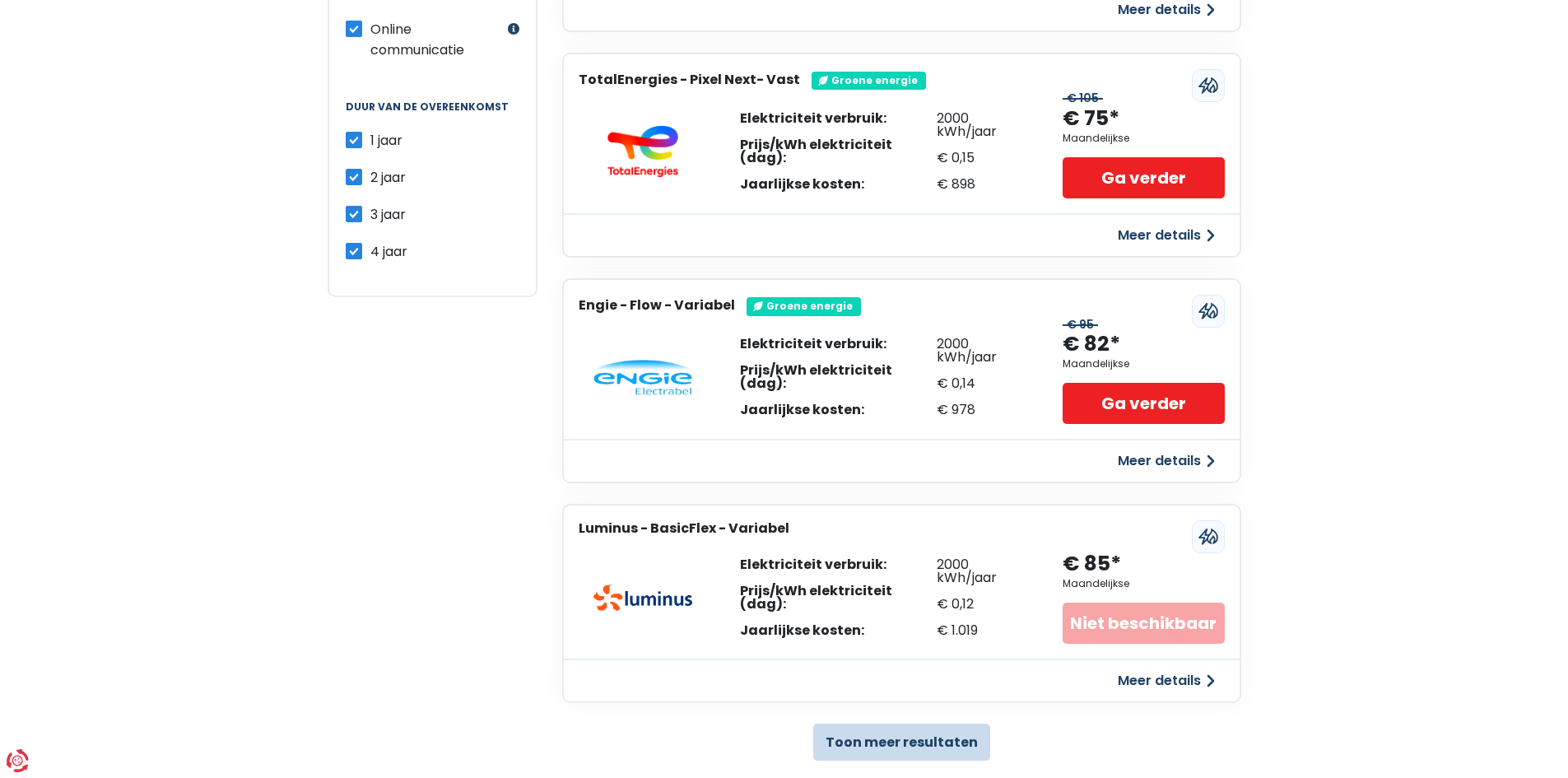
click at [900, 738] on button "Toon meer resultaten" at bounding box center [901, 742] width 177 height 37
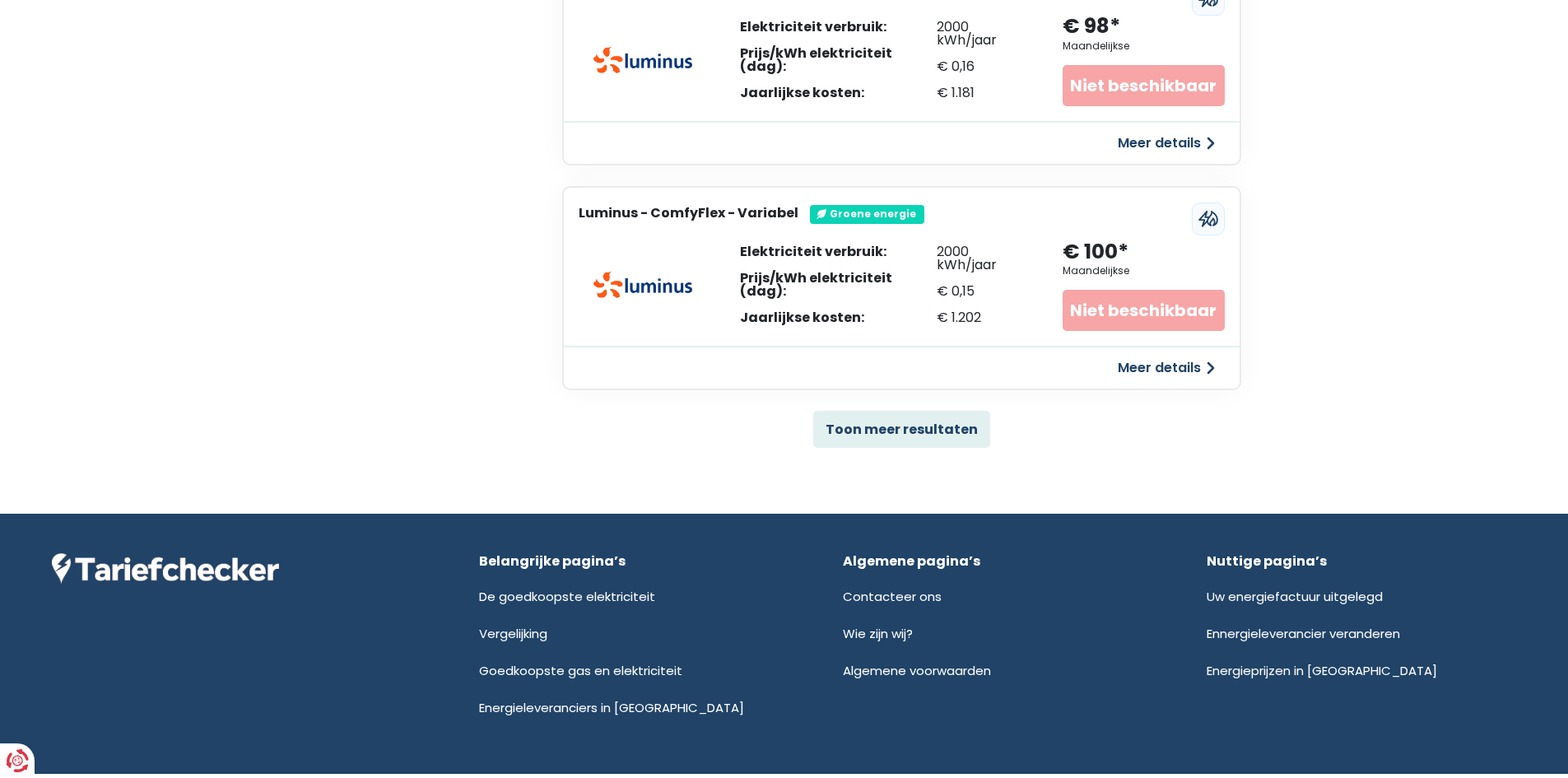
scroll to position [3309, 0]
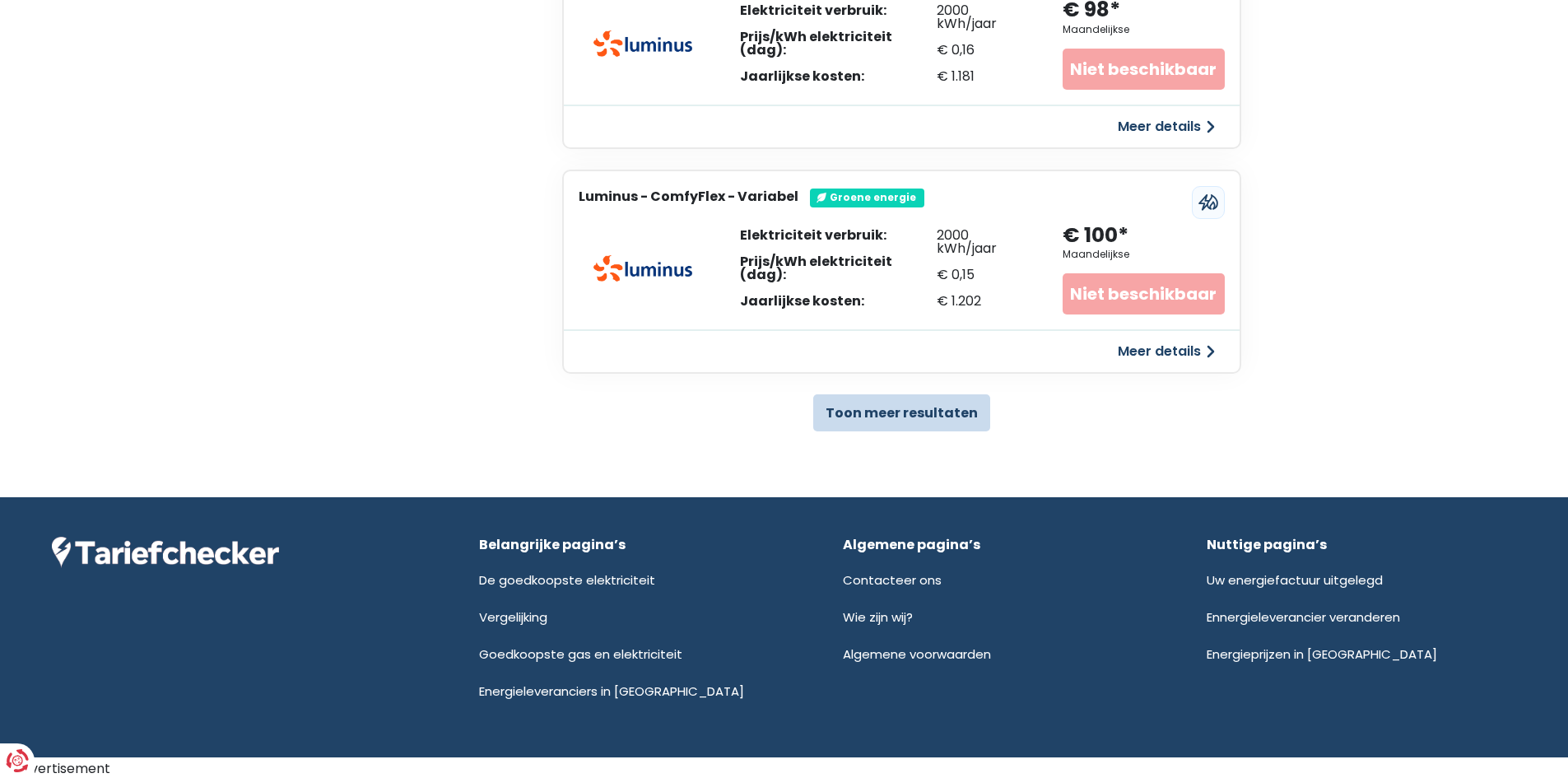
click at [897, 417] on button "Toon meer resultaten" at bounding box center [901, 412] width 177 height 37
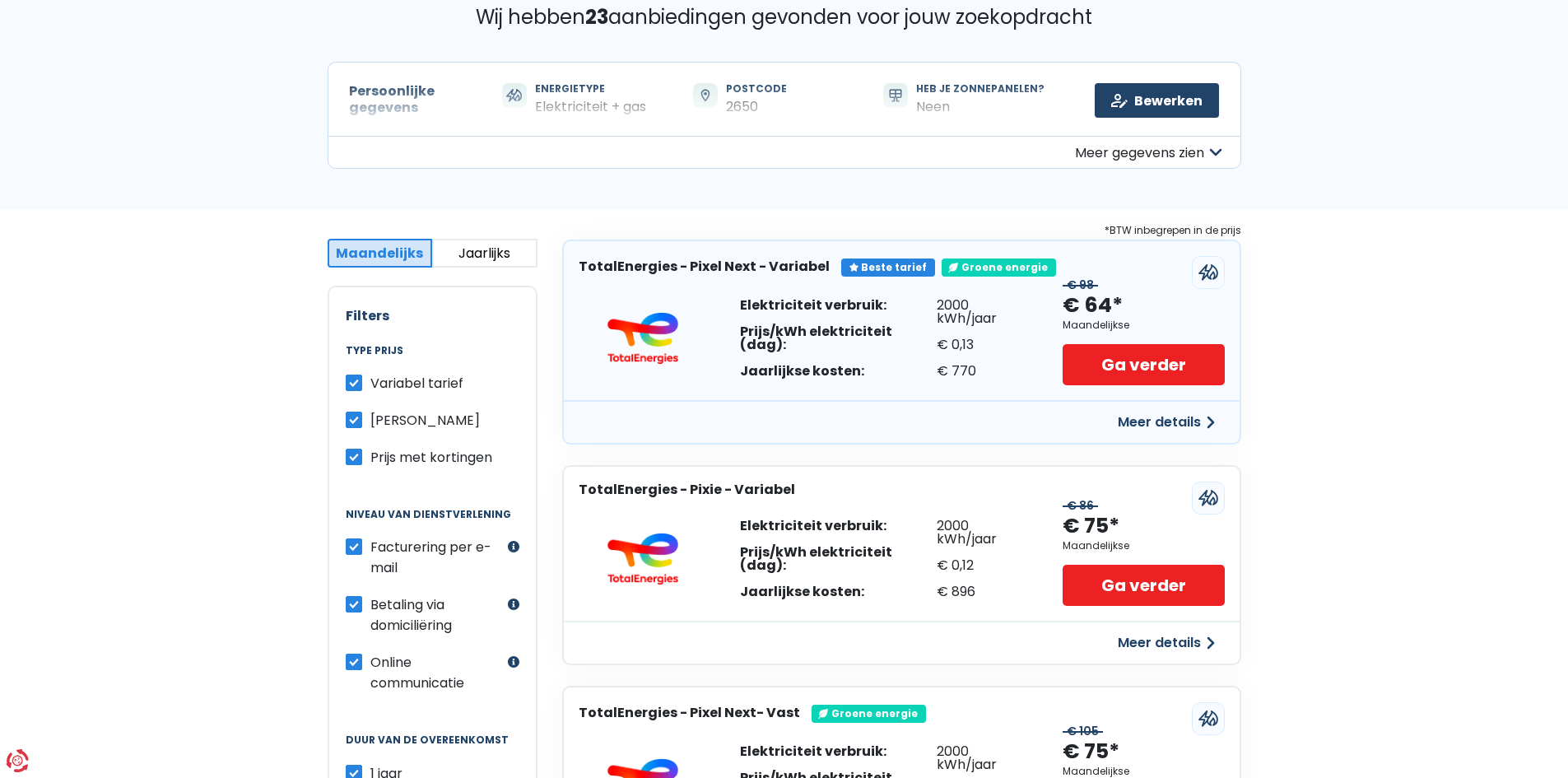
scroll to position [0, 0]
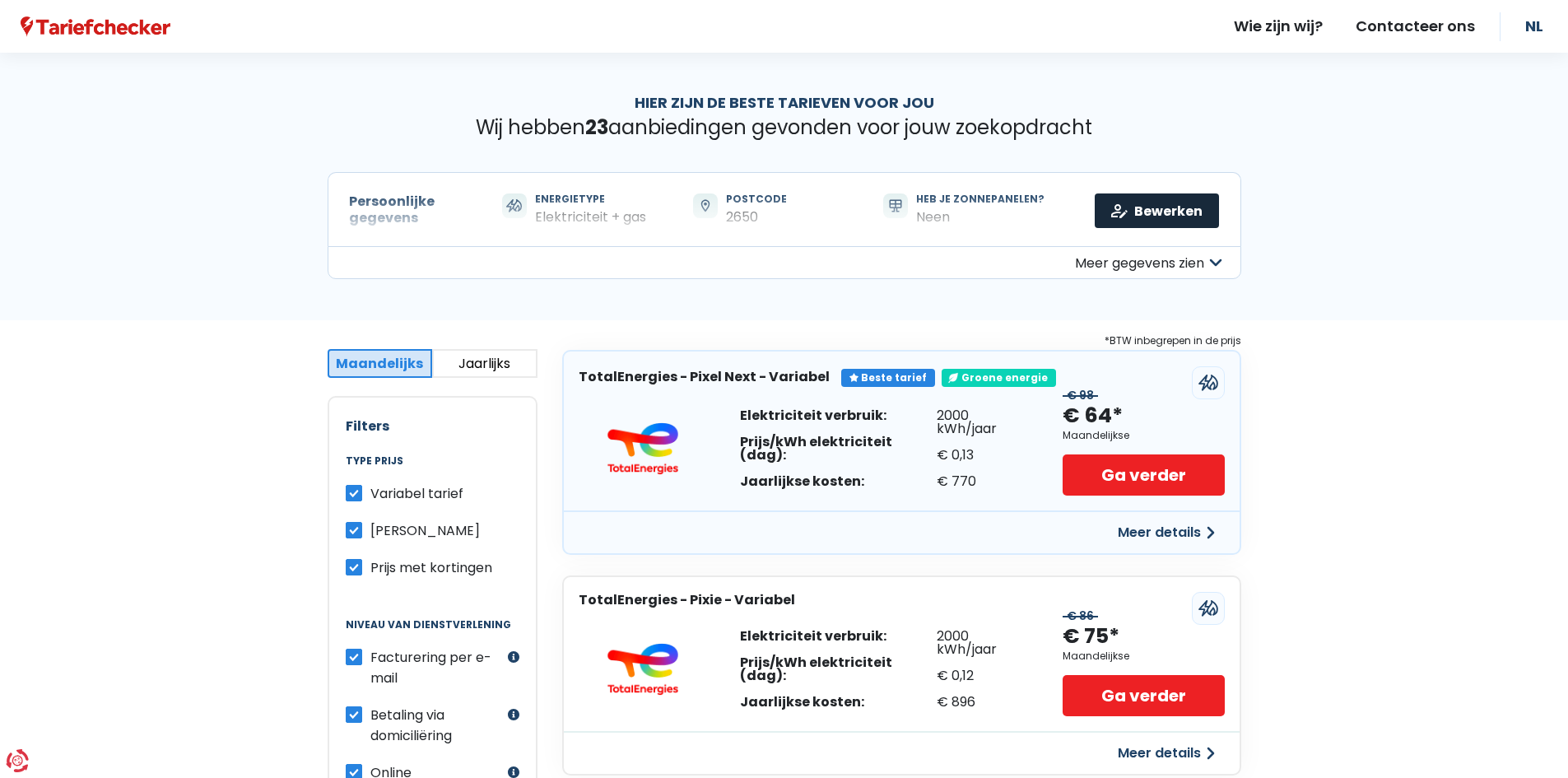
click at [1142, 204] on link "Bewerken" at bounding box center [1157, 210] width 124 height 34
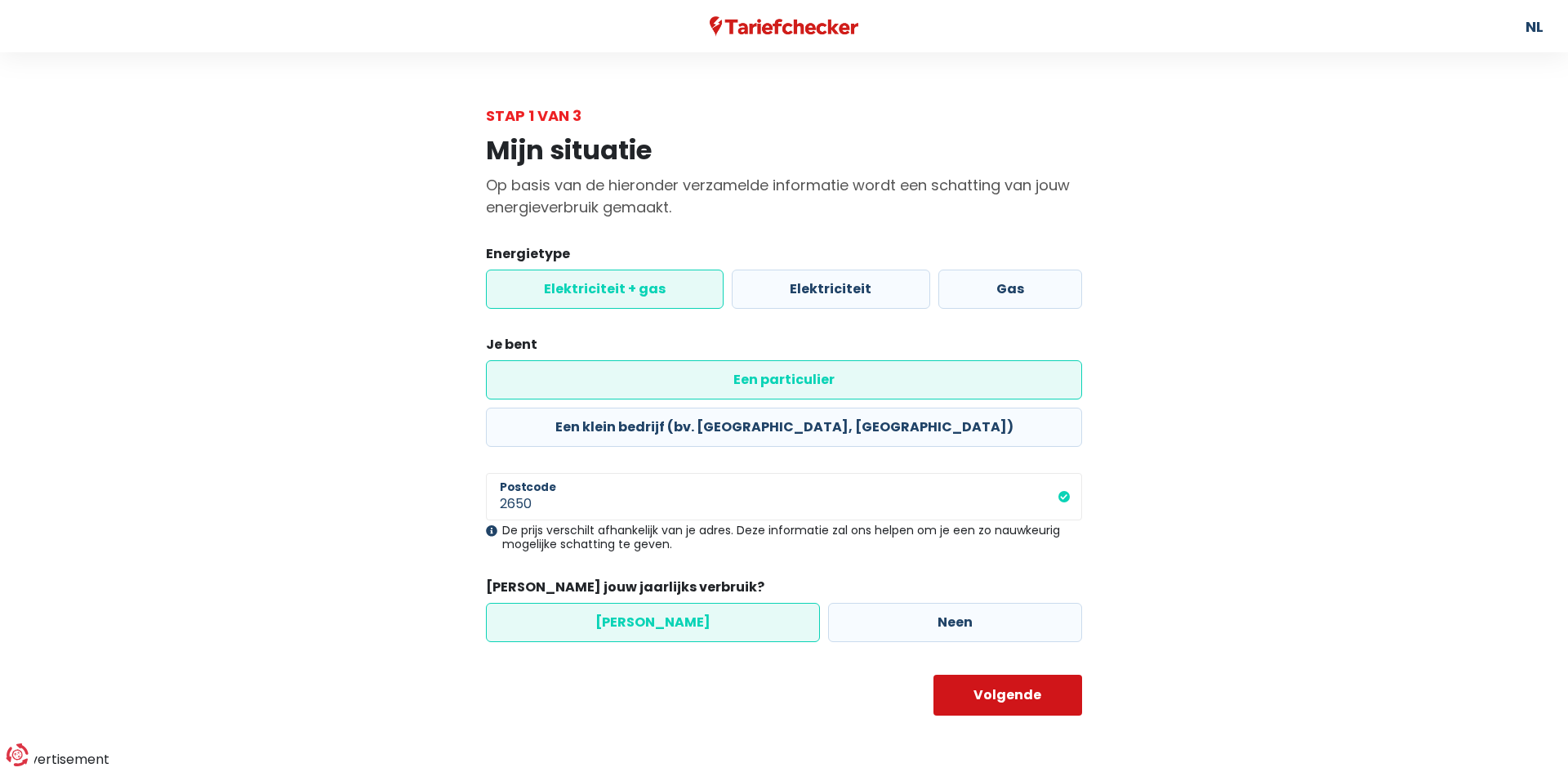
click at [1002, 675] on button "Volgende" at bounding box center [1008, 695] width 149 height 41
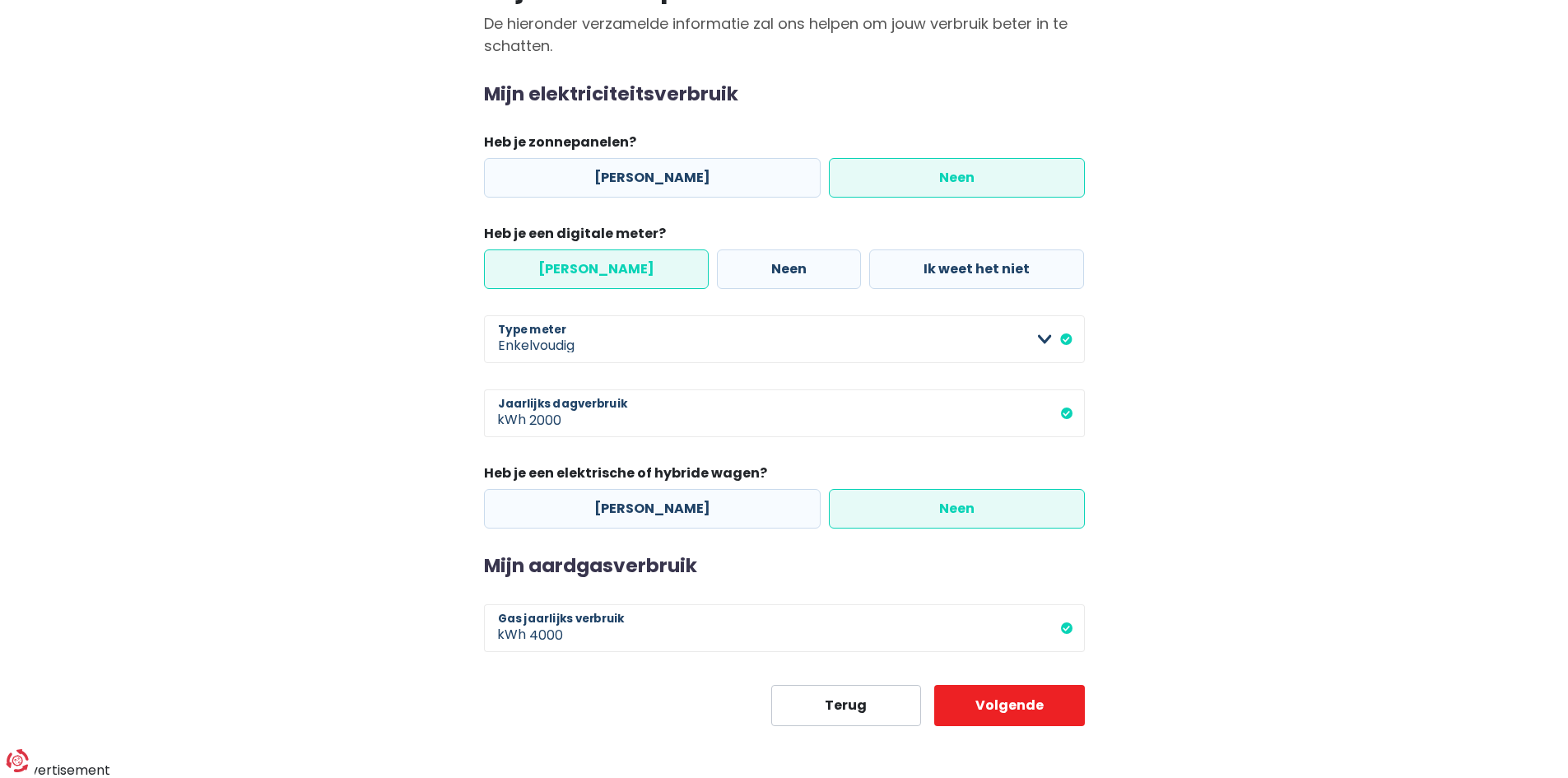
scroll to position [164, 0]
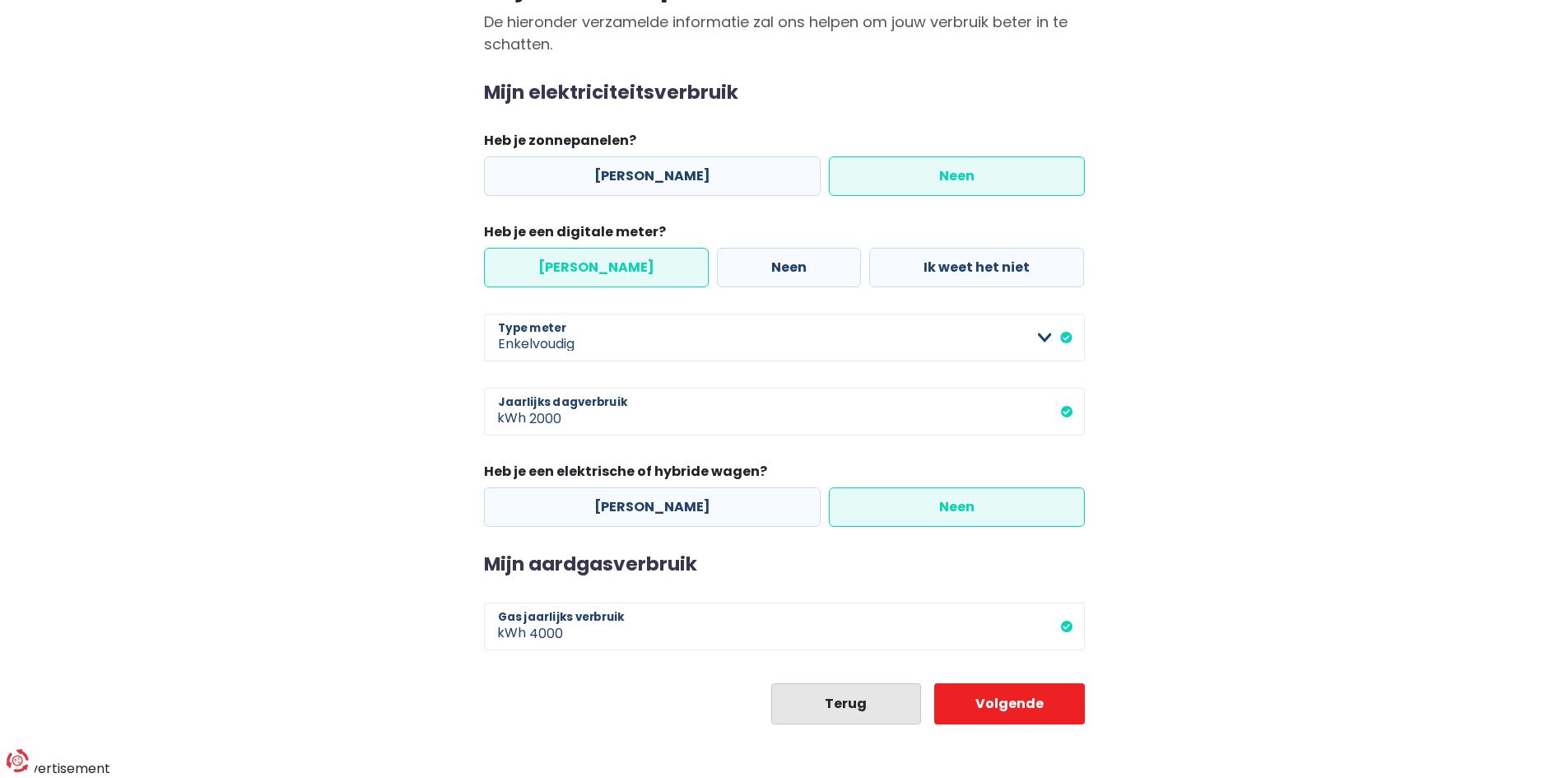
click at [824, 695] on button "Terug" at bounding box center [846, 704] width 150 height 41
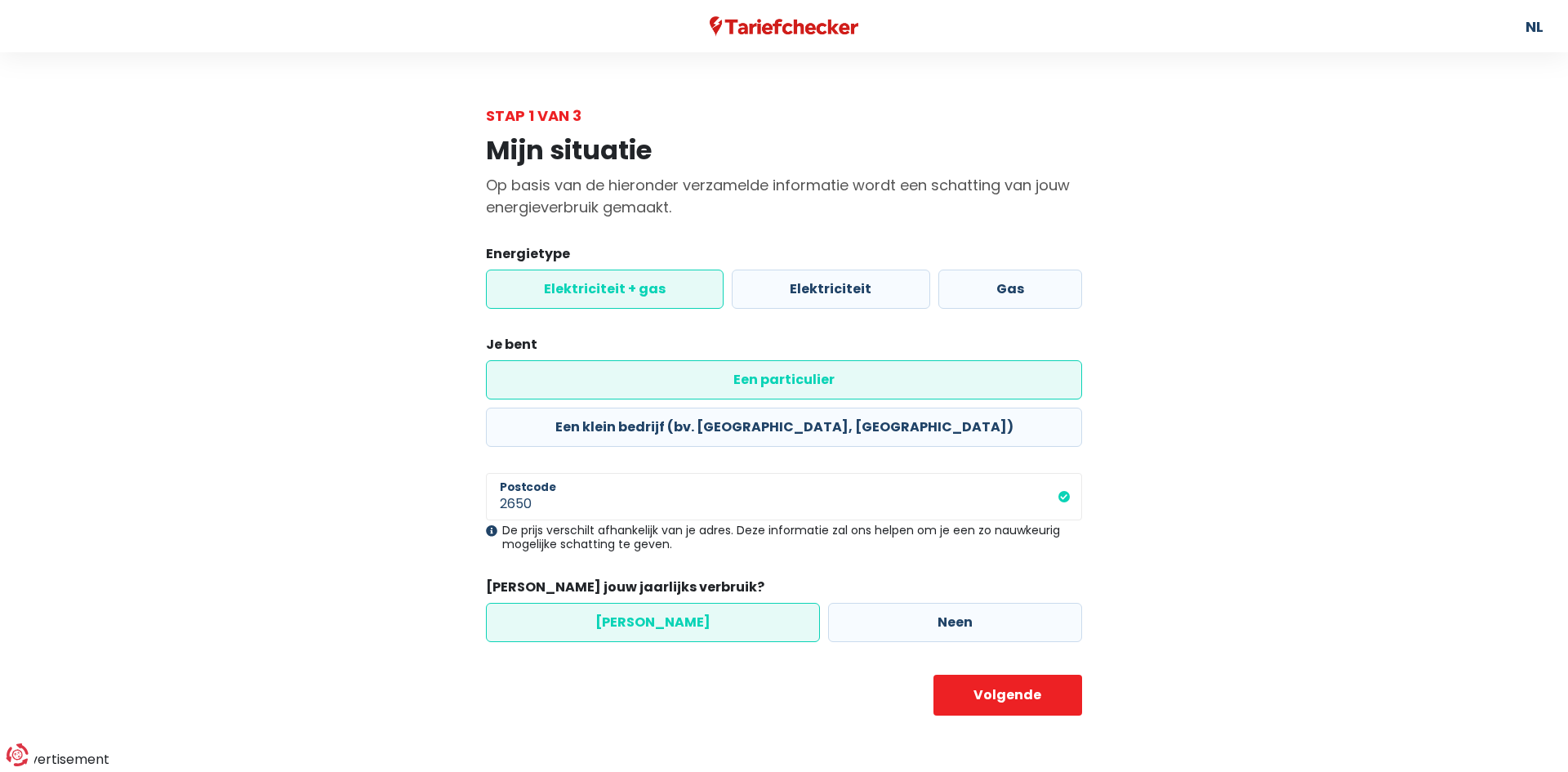
click at [819, 690] on body "U hebt controle over uw gegevens Onze zakelijke partners en wij gebruiken techn…" at bounding box center [784, 384] width 1568 height 770
click at [1013, 675] on button "Volgende" at bounding box center [1008, 695] width 149 height 41
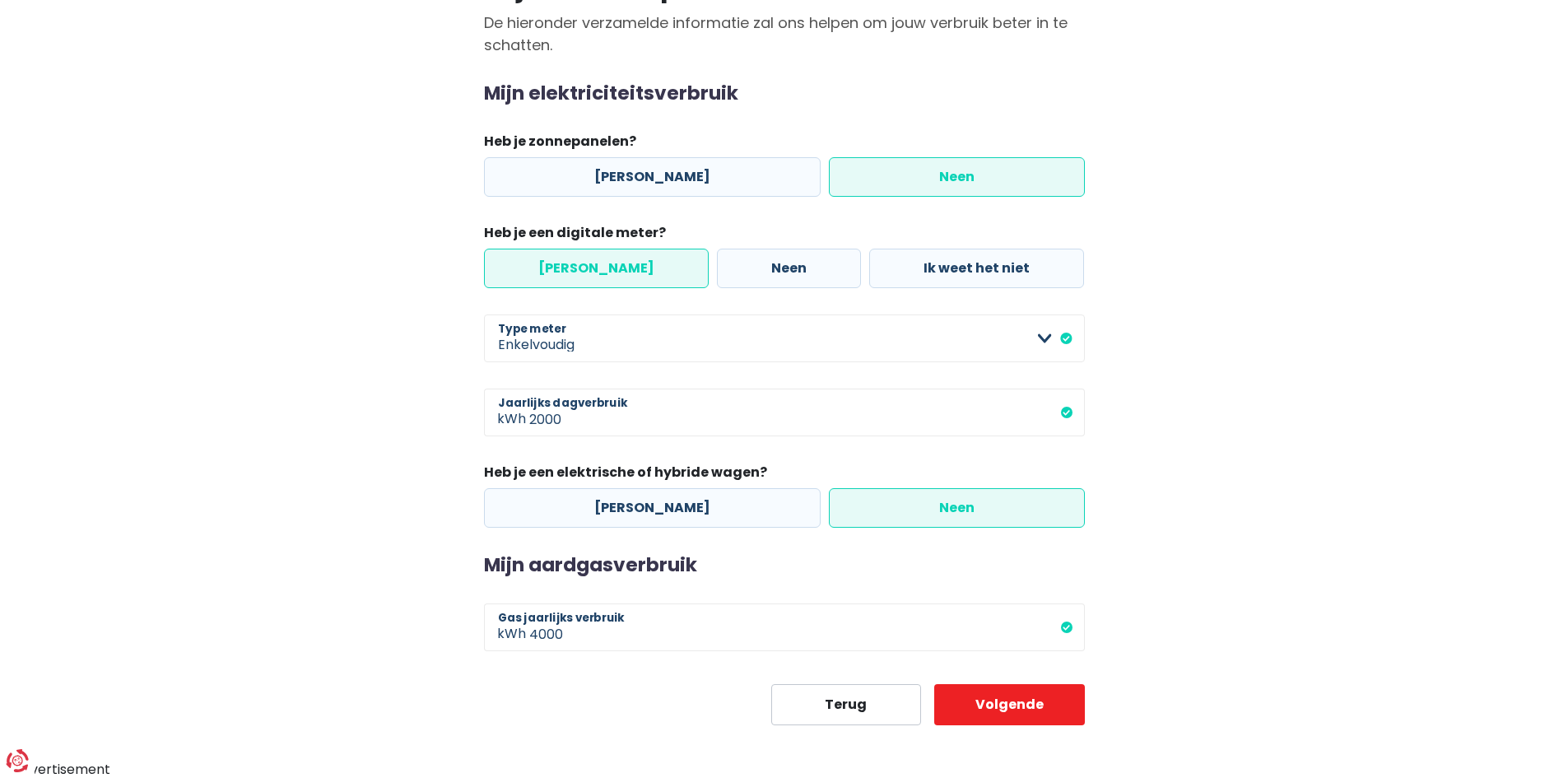
scroll to position [164, 0]
click at [562, 632] on input "4000" at bounding box center [807, 626] width 556 height 48
type input "4500"
click at [1001, 700] on button "Volgende" at bounding box center [1009, 704] width 150 height 41
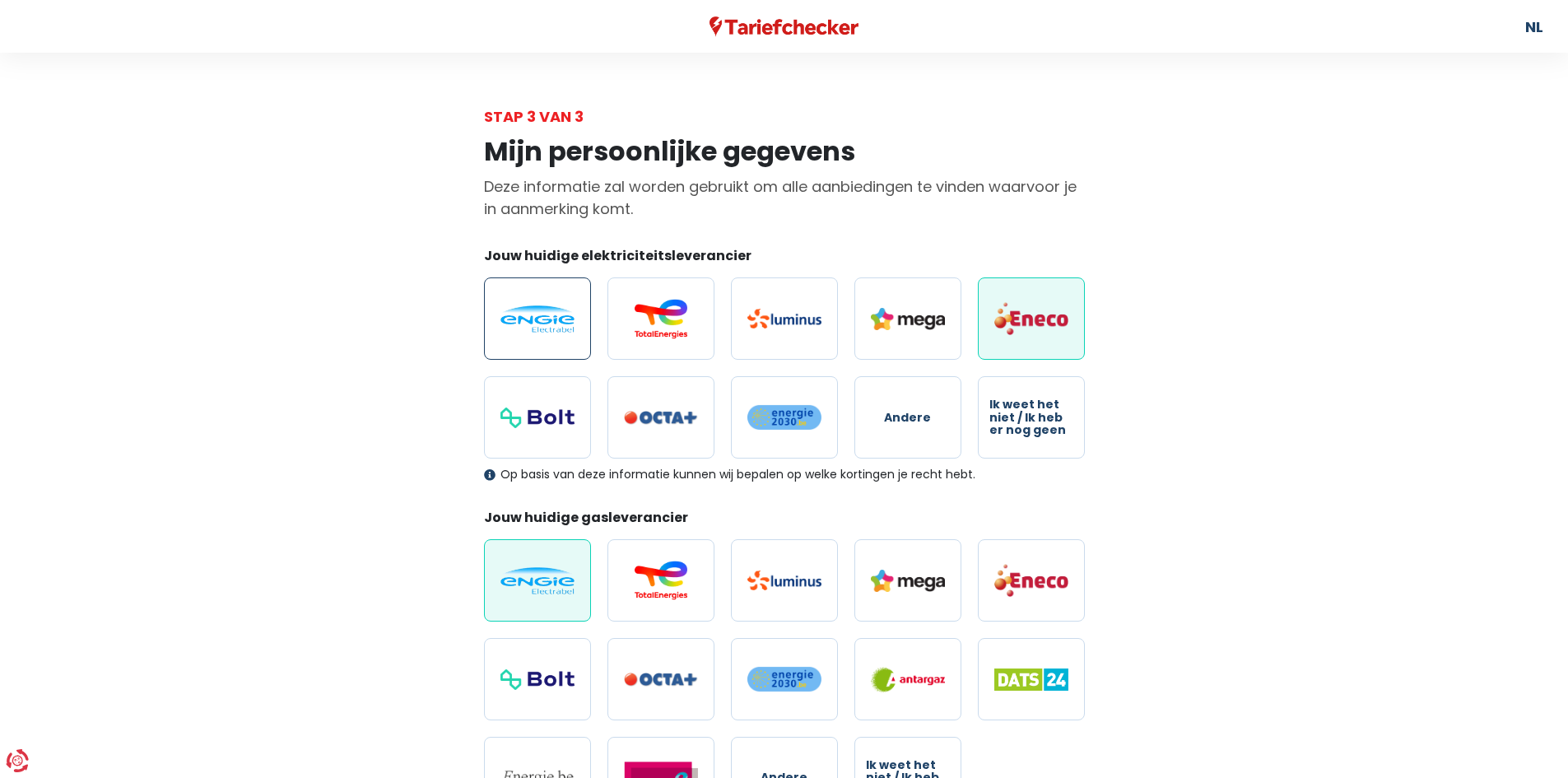
click at [543, 319] on img at bounding box center [537, 319] width 74 height 28
click at [543, 319] on input "radio" at bounding box center [537, 318] width 107 height 83
radio input "true"
radio input "false"
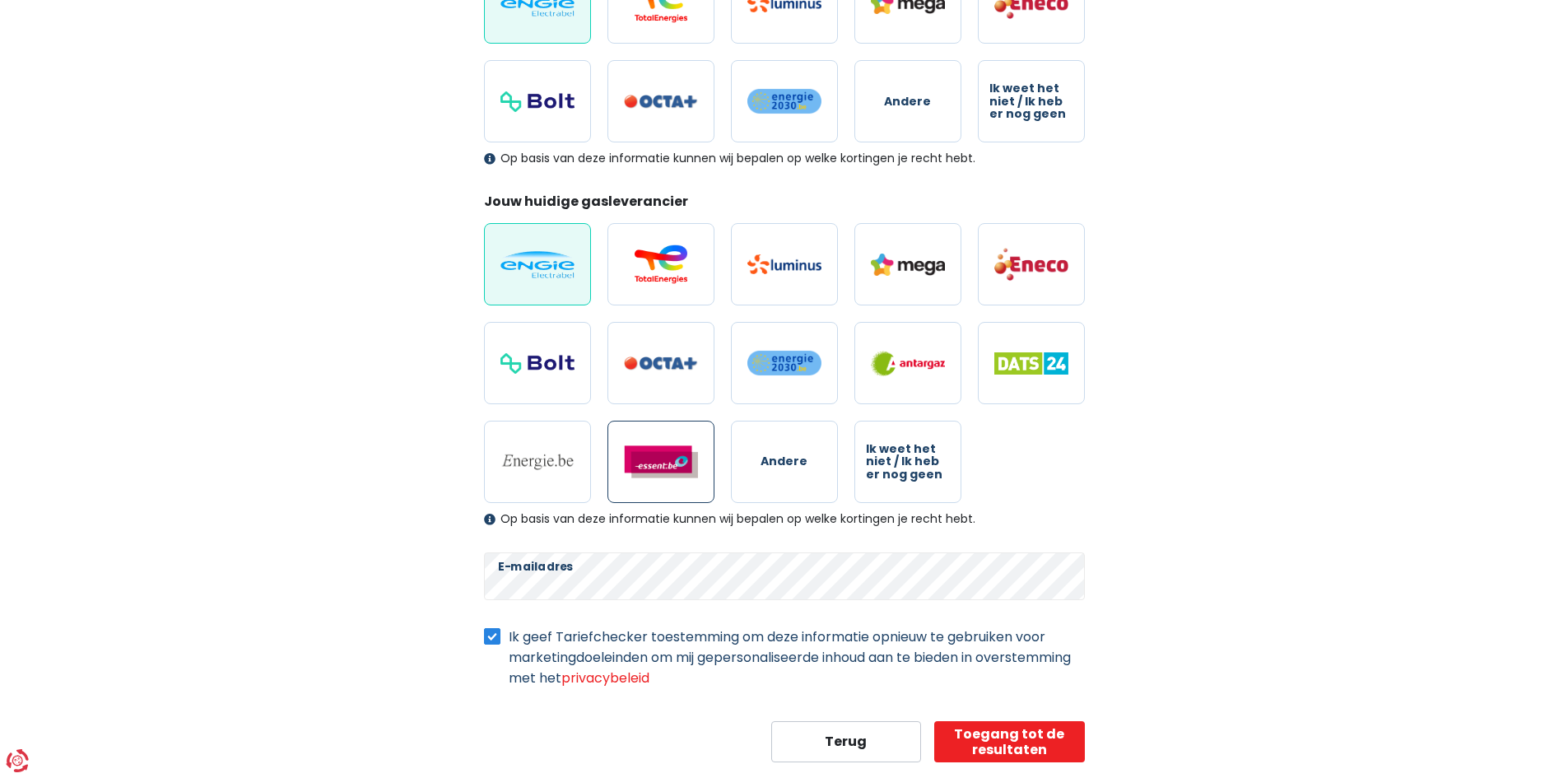
scroll to position [354, 0]
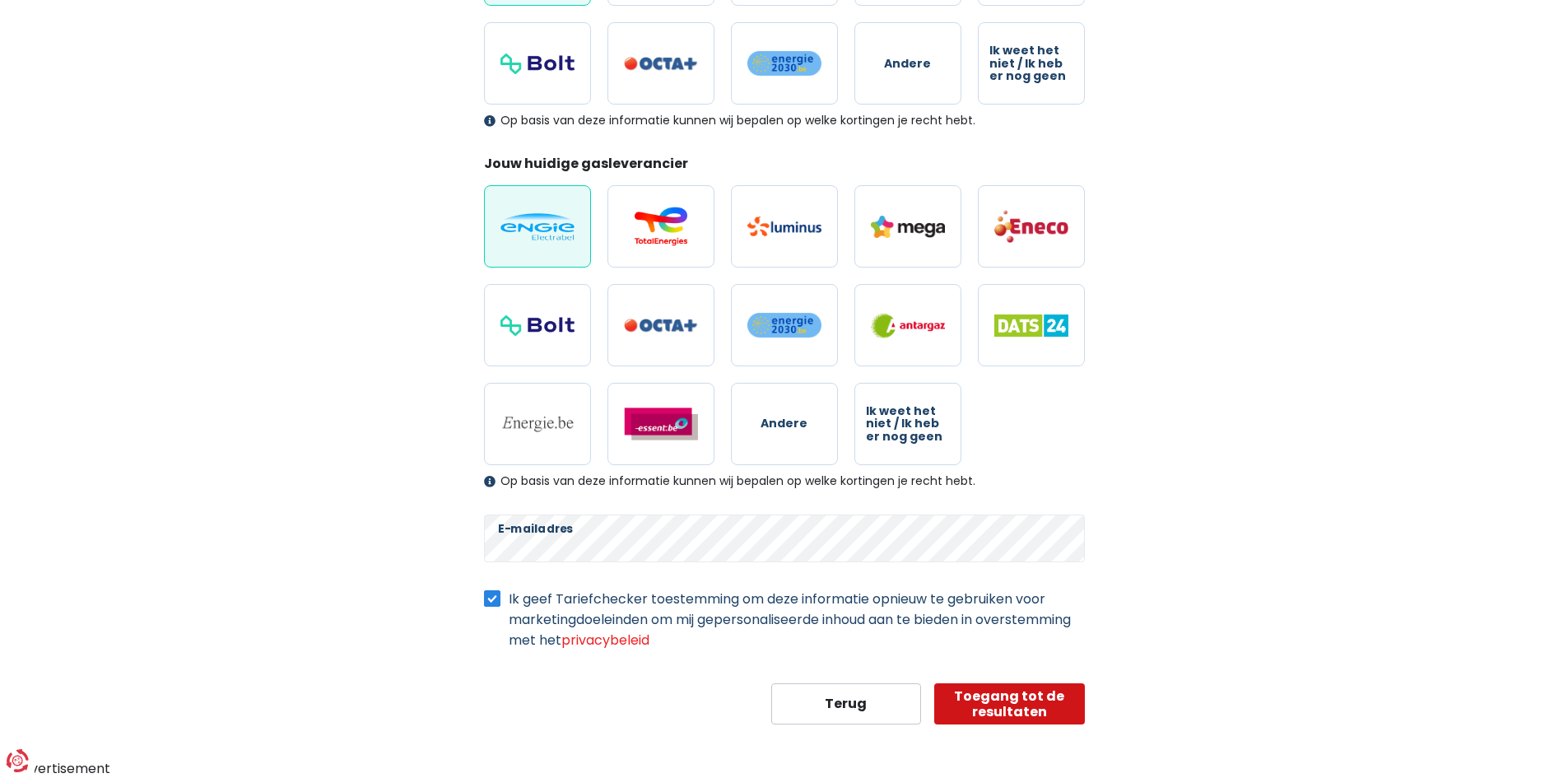
click at [1015, 701] on button "Toegang tot de resultaten" at bounding box center [1009, 704] width 150 height 41
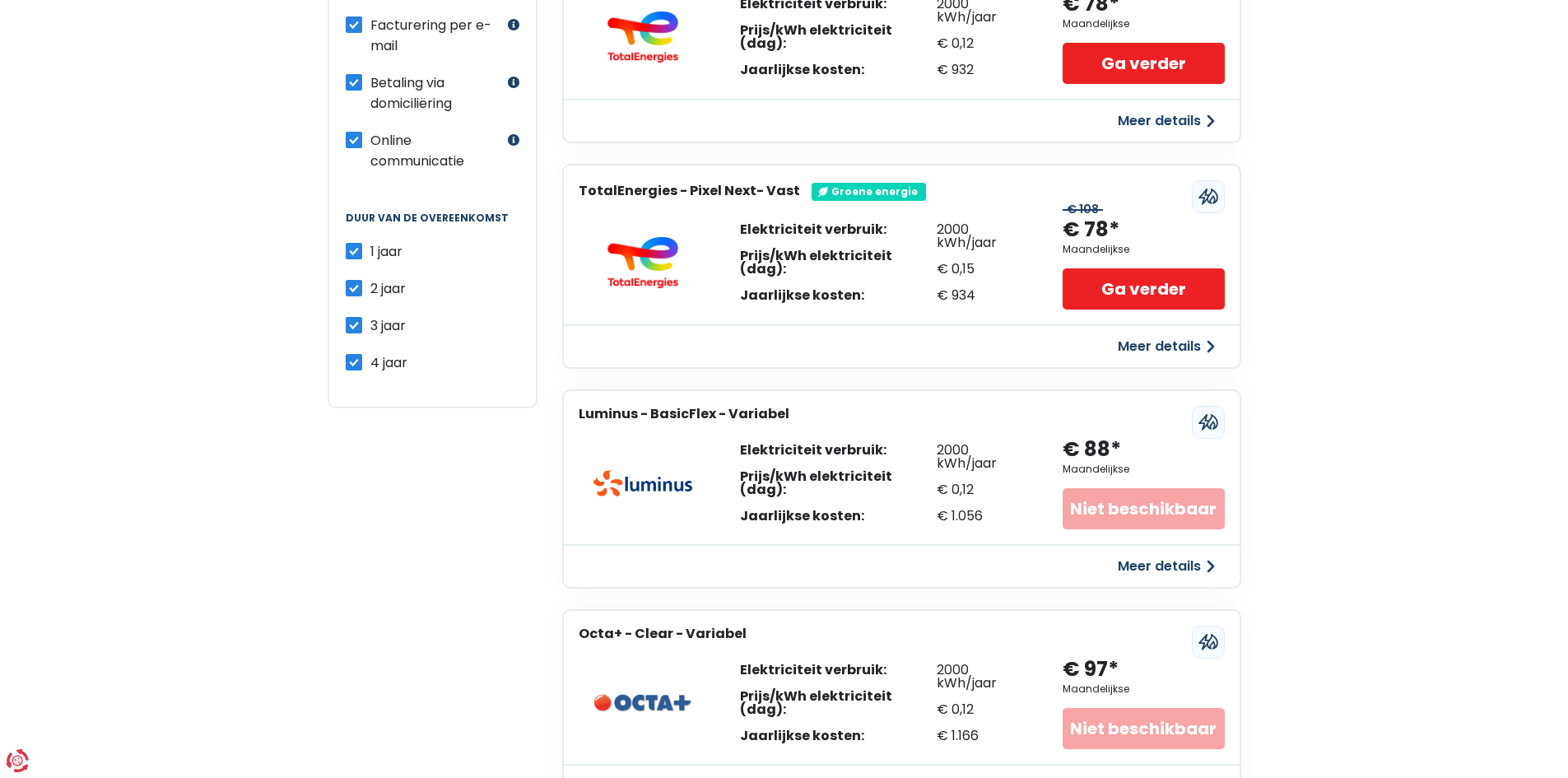
scroll to position [984, 0]
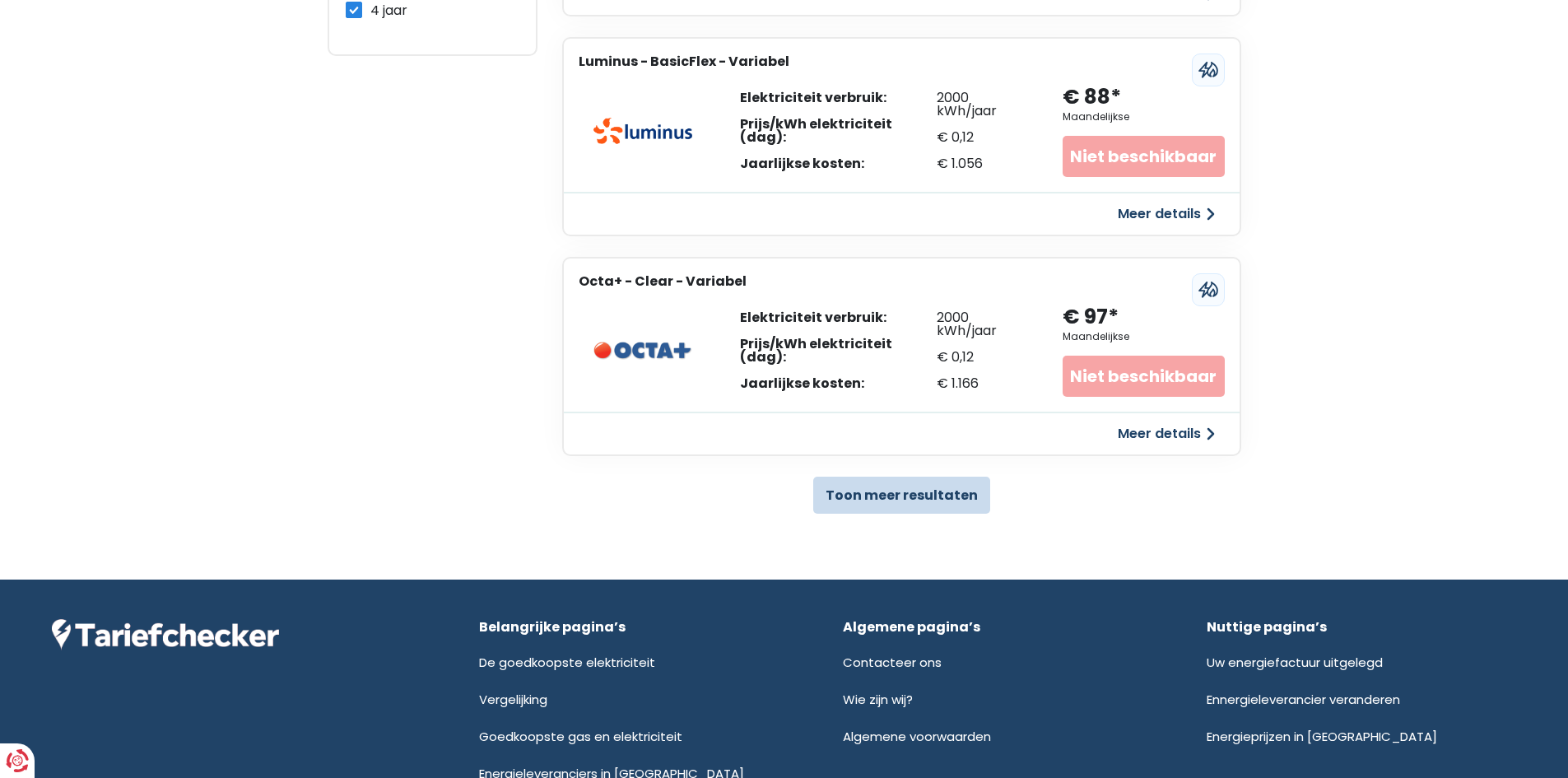
click at [898, 498] on button "Toon meer resultaten" at bounding box center [901, 495] width 177 height 37
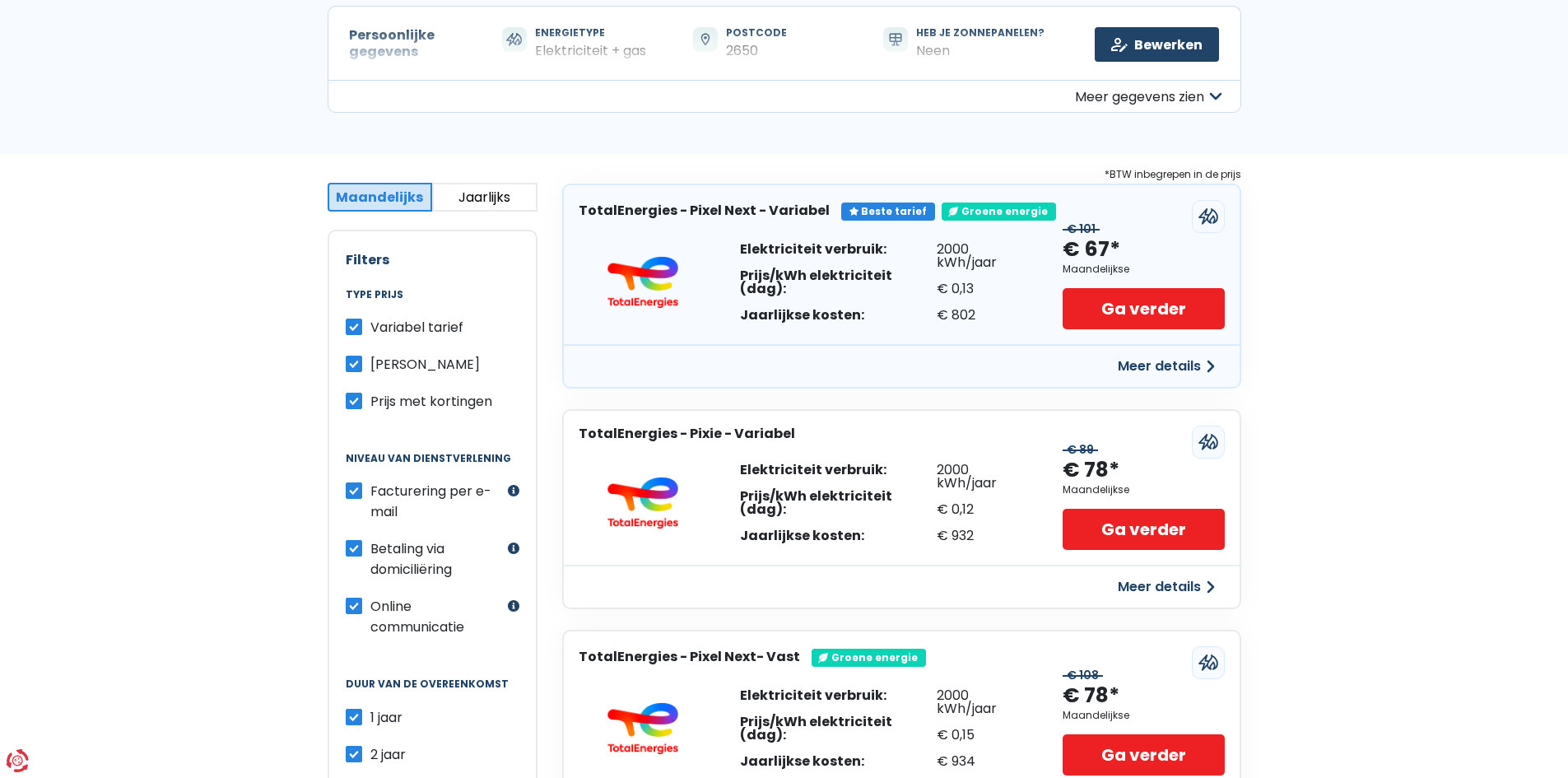
scroll to position [164, 0]
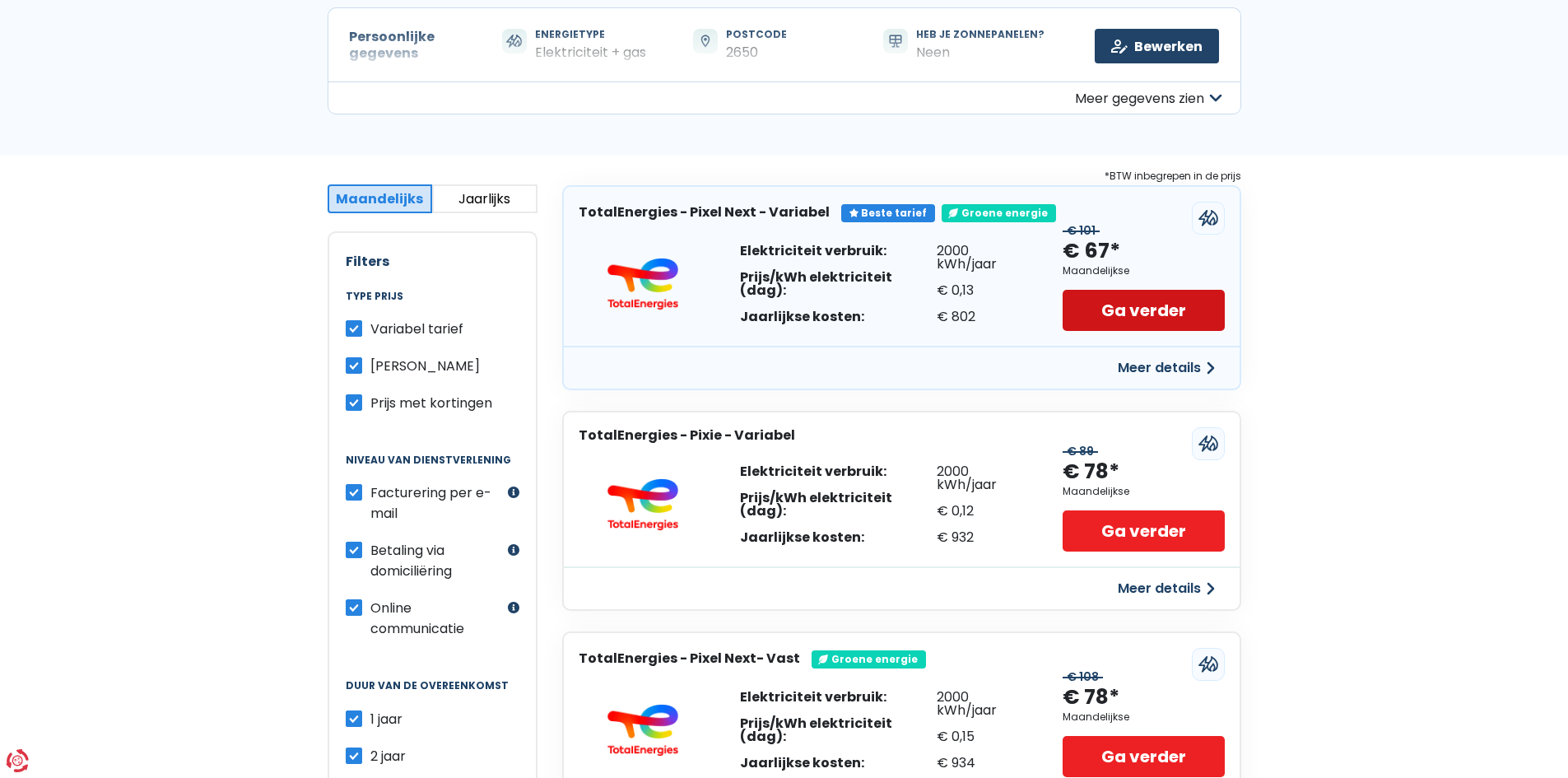
click at [1154, 311] on link "Ga verder" at bounding box center [1142, 310] width 161 height 41
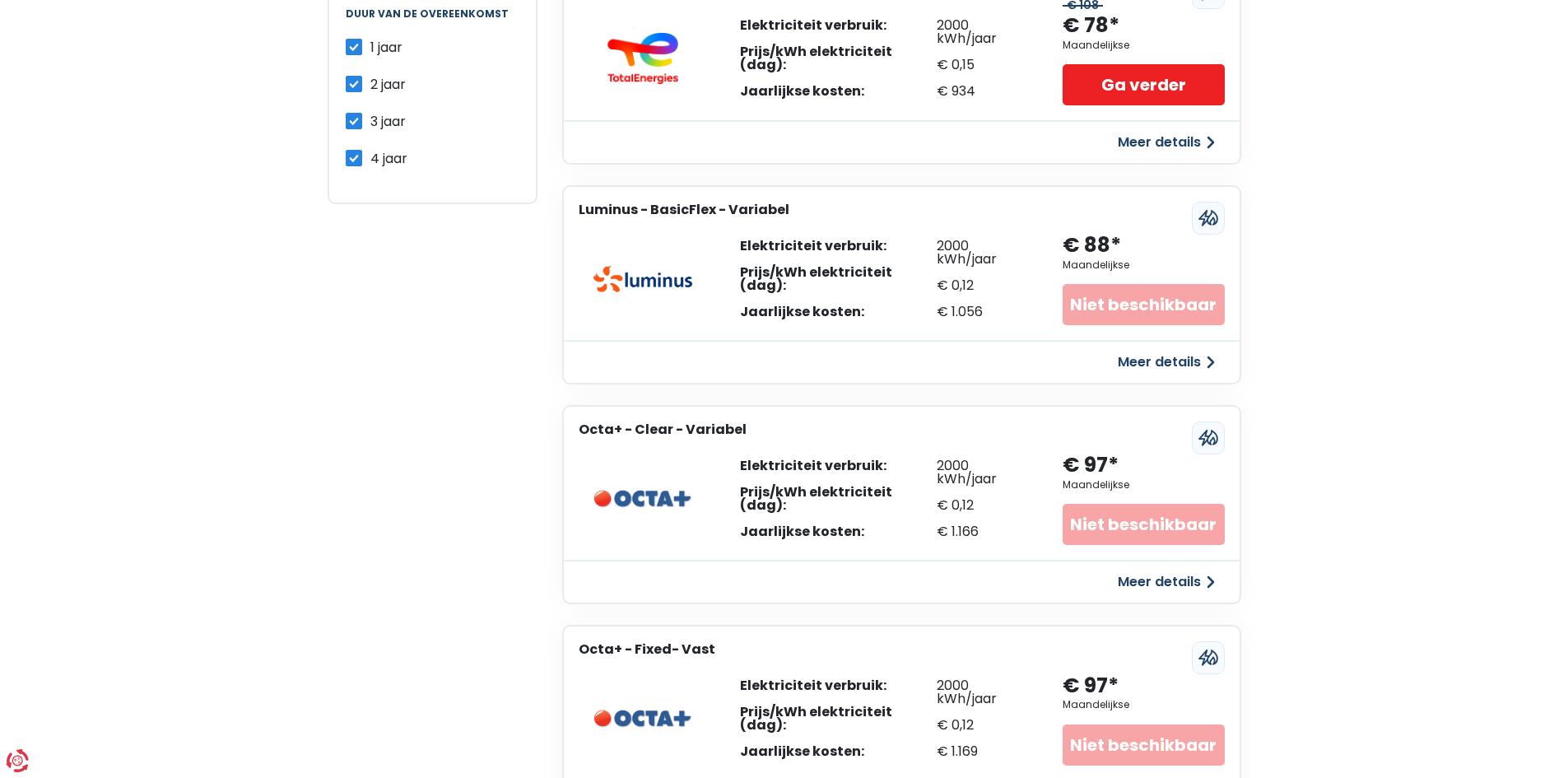
scroll to position [0, 0]
